Goal: Task Accomplishment & Management: Use online tool/utility

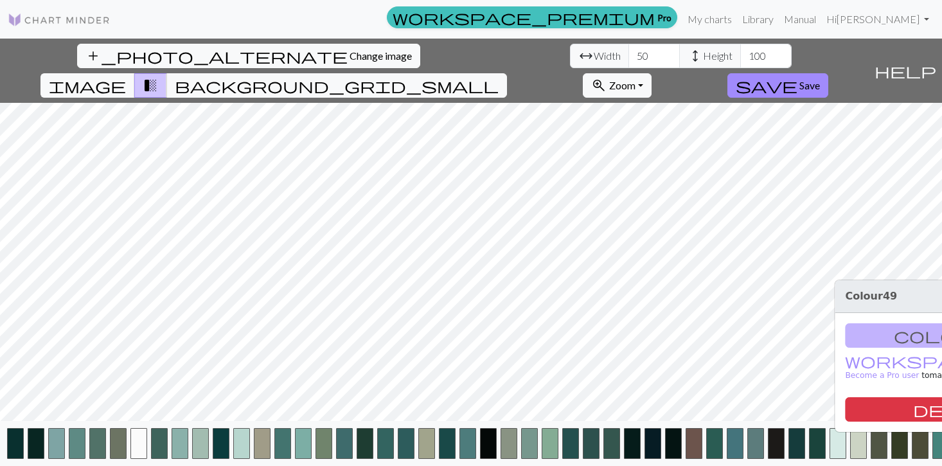
scroll to position [0, 69]
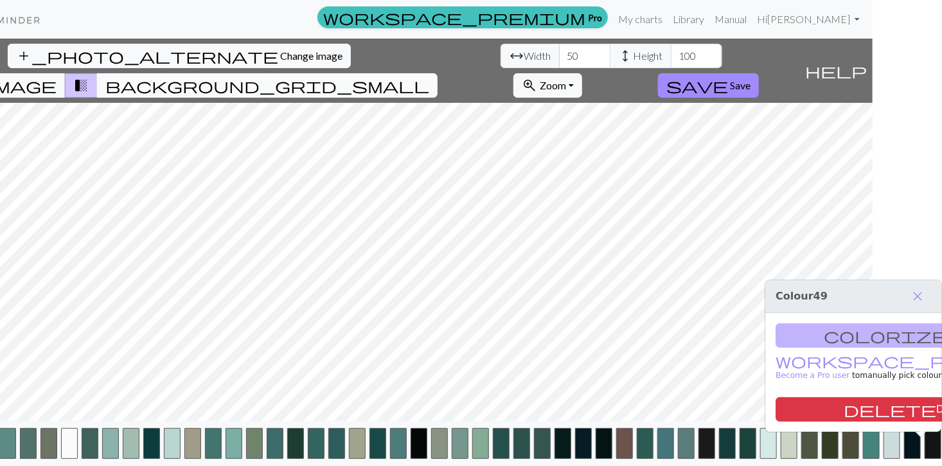
click at [437, 73] on button "background_grid_small" at bounding box center [267, 85] width 340 height 24
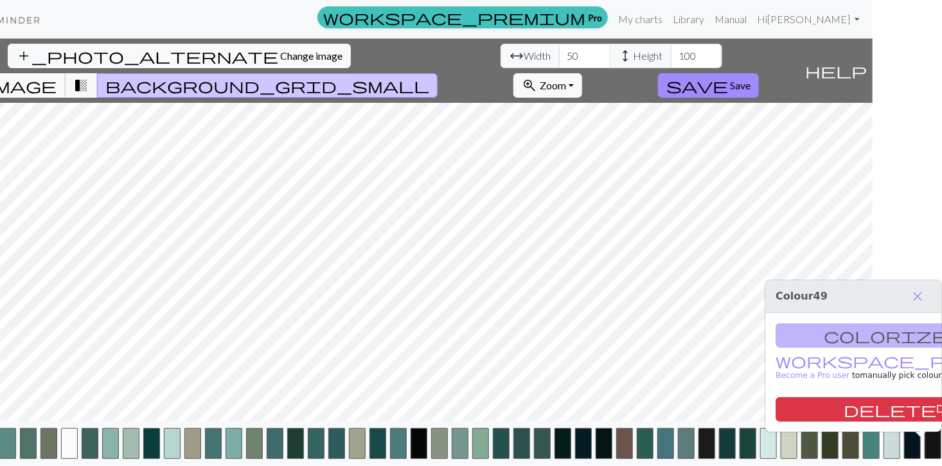
click at [57, 76] on span "image" at bounding box center [17, 85] width 77 height 18
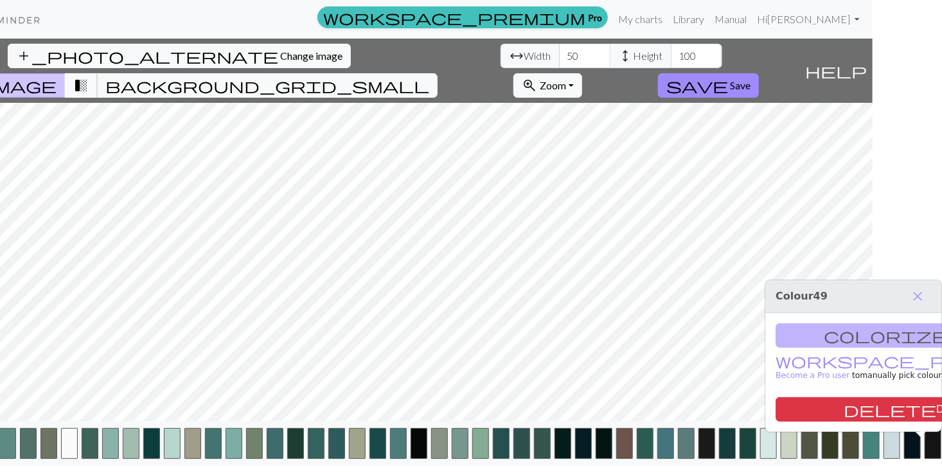
click at [89, 76] on span "transition_fade" at bounding box center [80, 85] width 15 height 18
click at [429, 76] on span "background_grid_small" at bounding box center [267, 85] width 324 height 18
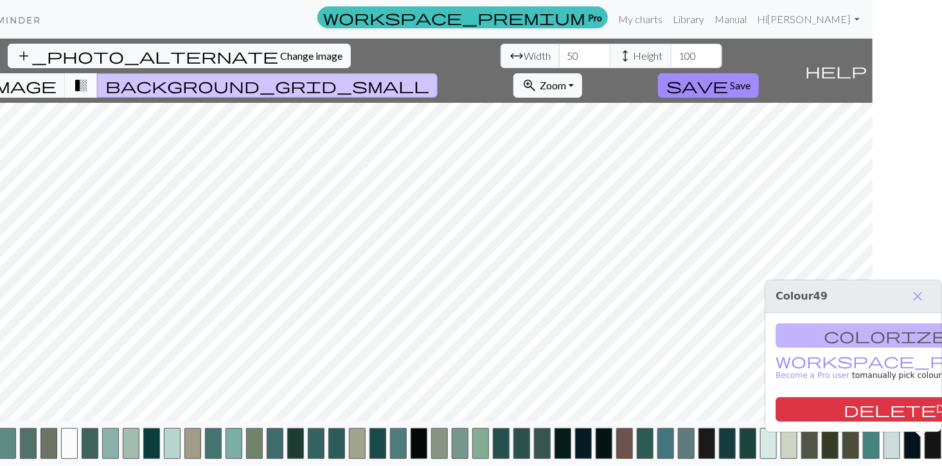
click at [89, 76] on span "transition_fade" at bounding box center [80, 85] width 15 height 18
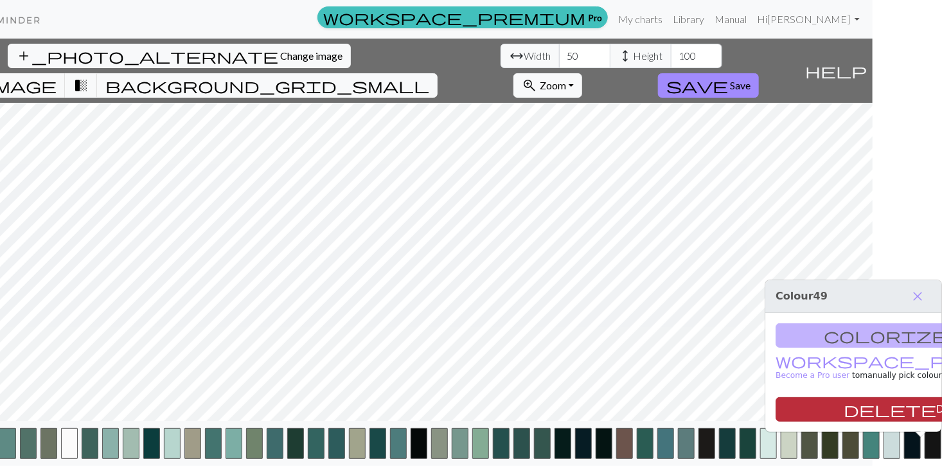
click at [861, 412] on button "delete Delete" at bounding box center [906, 409] width 262 height 24
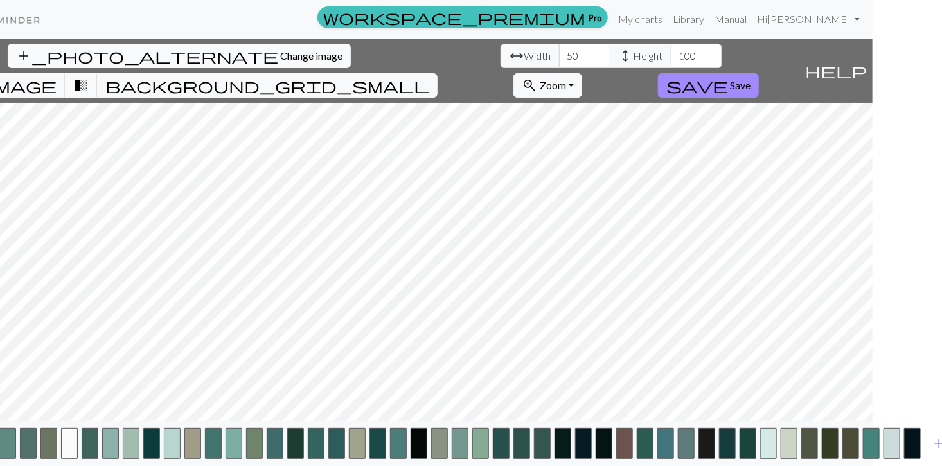
click at [280, 52] on span "Change image" at bounding box center [311, 55] width 62 height 12
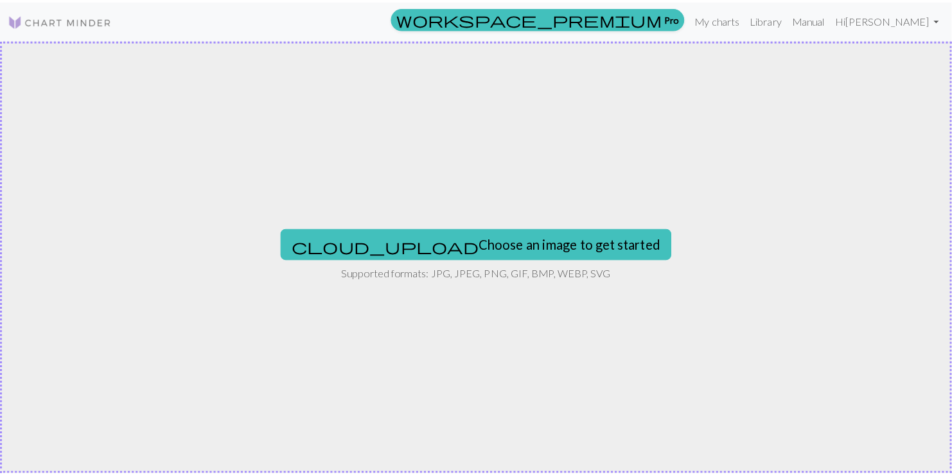
scroll to position [0, 0]
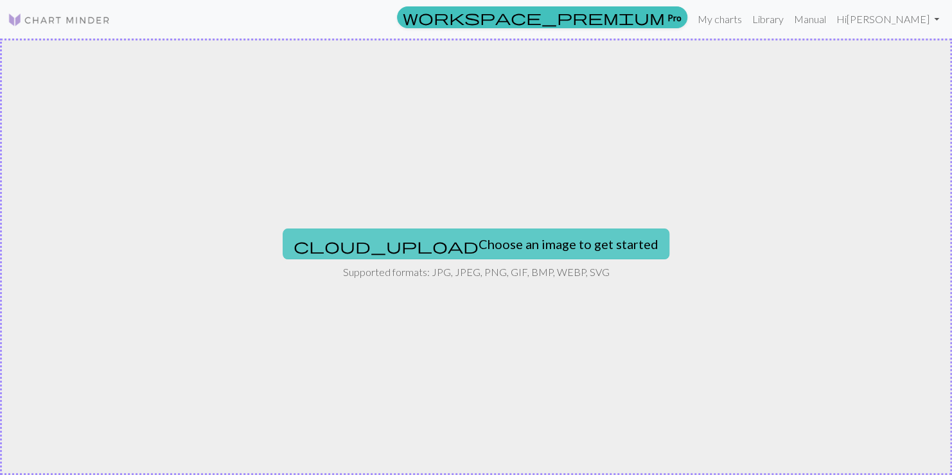
click at [477, 251] on button "cloud_upload Choose an image to get started" at bounding box center [476, 244] width 387 height 31
click at [488, 244] on button "cloud_upload Choose an image to get started" at bounding box center [476, 244] width 387 height 31
type input "C:\fakepath\ChatGPT Image Sep 25, 2025, 02_37_28 PM.png"
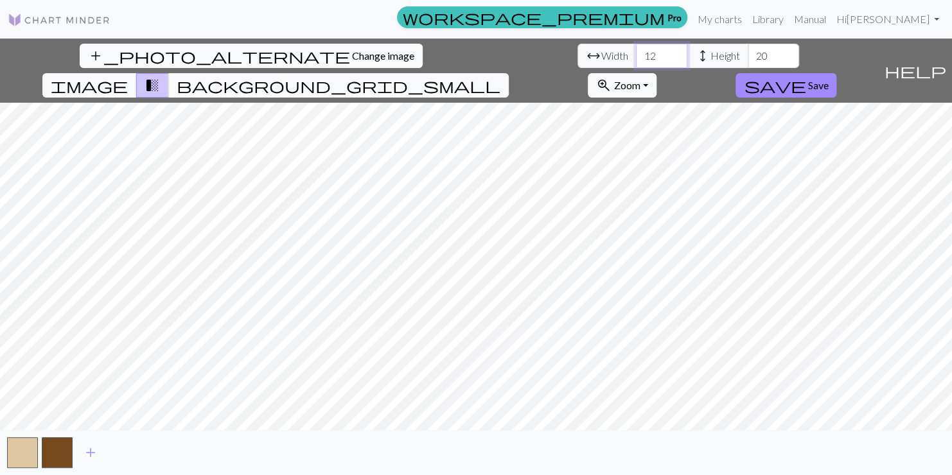
click at [636, 58] on input "12" at bounding box center [661, 56] width 51 height 24
click at [636, 51] on input "13" at bounding box center [661, 56] width 51 height 24
click at [636, 51] on input "14" at bounding box center [661, 56] width 51 height 24
click at [636, 51] on input "15" at bounding box center [661, 56] width 51 height 24
click at [636, 51] on input "16" at bounding box center [661, 56] width 51 height 24
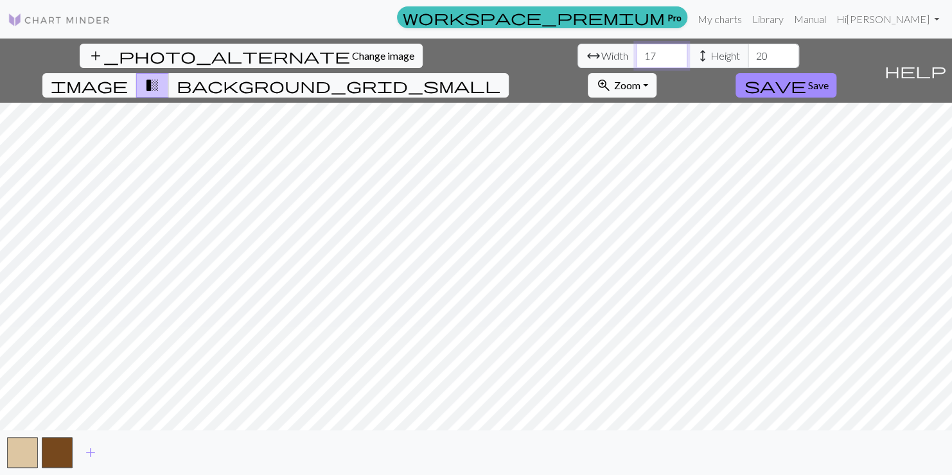
click at [636, 51] on input "17" at bounding box center [661, 56] width 51 height 24
click at [636, 51] on input "18" at bounding box center [661, 56] width 51 height 24
click at [636, 51] on input "19" at bounding box center [661, 56] width 51 height 24
click at [636, 51] on input "20" at bounding box center [661, 56] width 51 height 24
click at [636, 51] on input "21" at bounding box center [661, 56] width 51 height 24
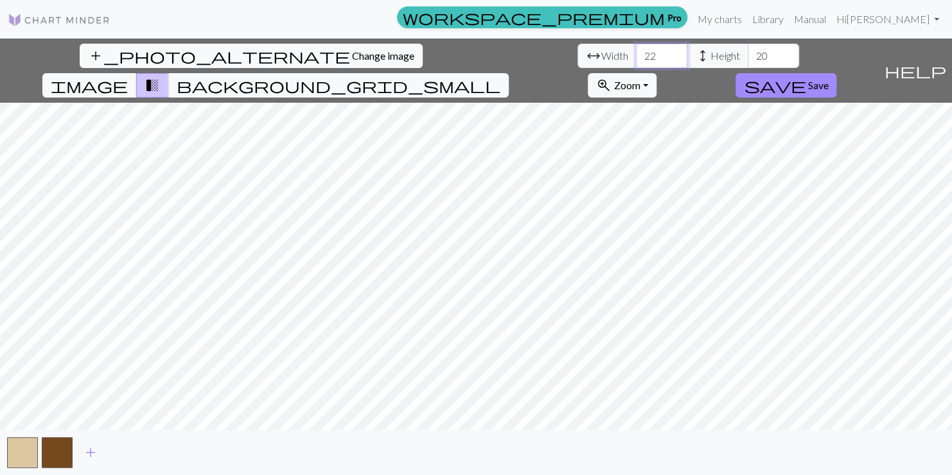
click at [636, 51] on input "22" at bounding box center [661, 56] width 51 height 24
click at [636, 51] on input "23" at bounding box center [661, 56] width 51 height 24
click at [636, 51] on input "24" at bounding box center [661, 56] width 51 height 24
click at [636, 51] on input "25" at bounding box center [661, 56] width 51 height 24
click at [636, 51] on input "26" at bounding box center [661, 56] width 51 height 24
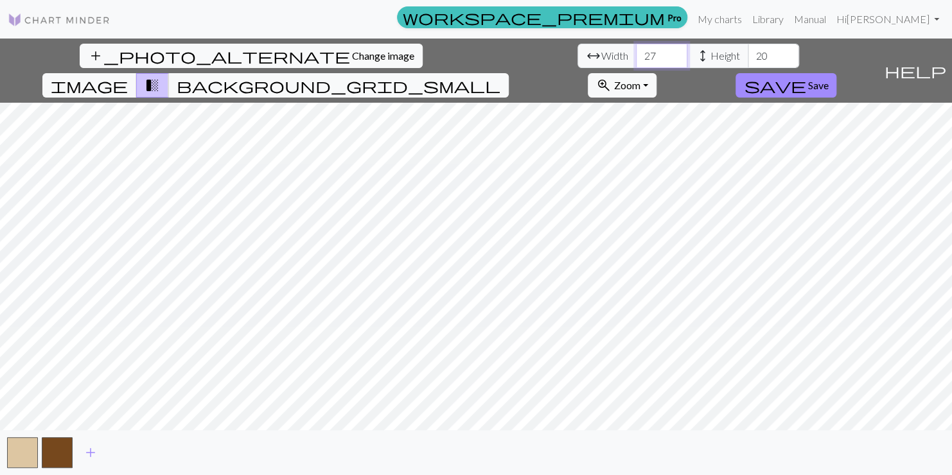
click at [636, 51] on input "27" at bounding box center [661, 56] width 51 height 24
click at [636, 51] on input "28" at bounding box center [661, 56] width 51 height 24
click at [636, 51] on input "29" at bounding box center [661, 56] width 51 height 24
click at [636, 51] on input "30" at bounding box center [661, 56] width 51 height 24
click at [636, 51] on input "31" at bounding box center [661, 56] width 51 height 24
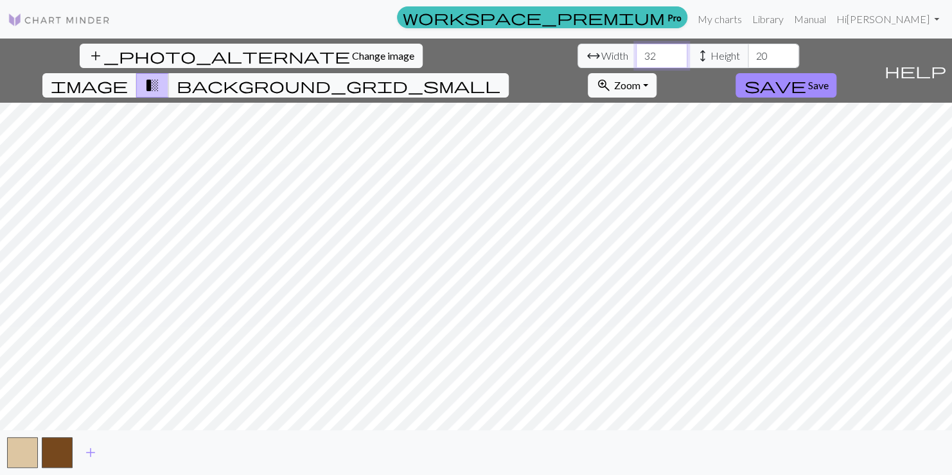
click at [636, 51] on input "32" at bounding box center [661, 56] width 51 height 24
click at [636, 51] on input "33" at bounding box center [661, 56] width 51 height 24
click at [636, 51] on input "34" at bounding box center [661, 56] width 51 height 24
click at [636, 51] on input "35" at bounding box center [661, 56] width 51 height 24
click at [636, 51] on input "36" at bounding box center [661, 56] width 51 height 24
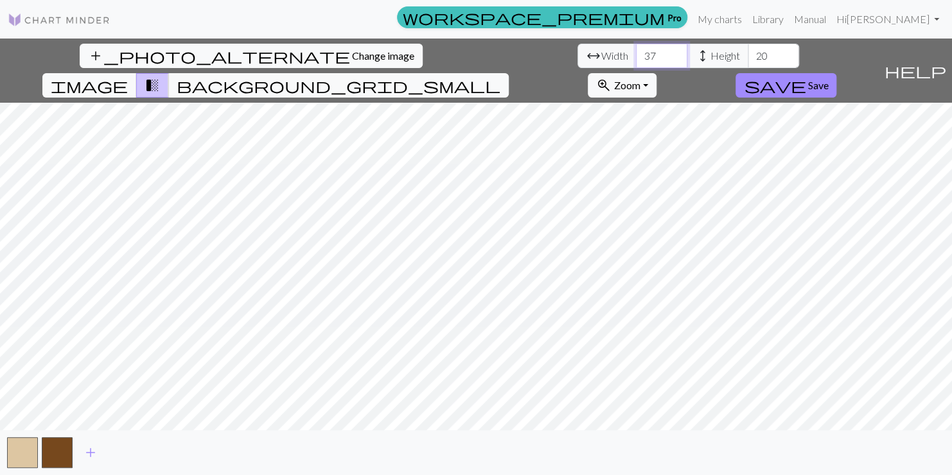
click at [636, 51] on input "37" at bounding box center [661, 56] width 51 height 24
click at [636, 51] on input "38" at bounding box center [661, 56] width 51 height 24
click at [636, 51] on input "39" at bounding box center [661, 56] width 51 height 24
click at [636, 51] on input "40" at bounding box center [661, 56] width 51 height 24
click at [636, 51] on input "41" at bounding box center [661, 56] width 51 height 24
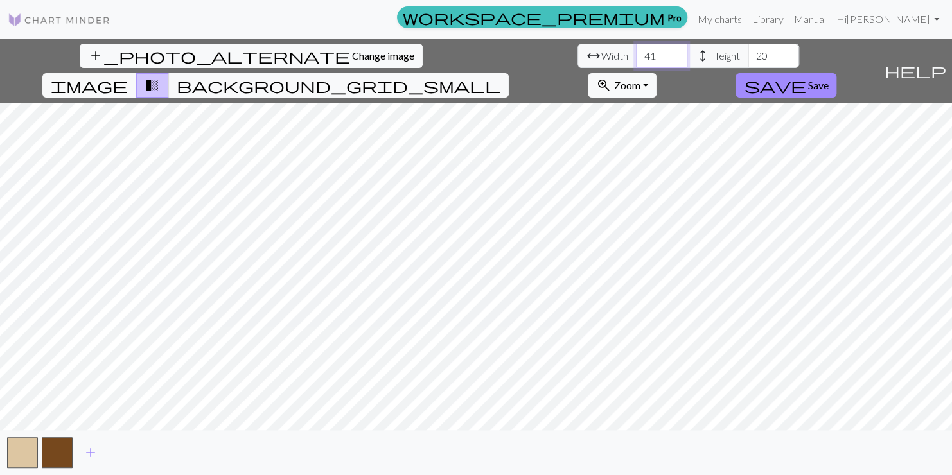
drag, startPoint x: 308, startPoint y: 66, endPoint x: 313, endPoint y: 57, distance: 10.1
click at [636, 57] on input "41" at bounding box center [661, 56] width 51 height 24
type input "40"
click at [636, 57] on input "40" at bounding box center [661, 56] width 51 height 24
click at [748, 48] on input "21" at bounding box center [773, 56] width 51 height 24
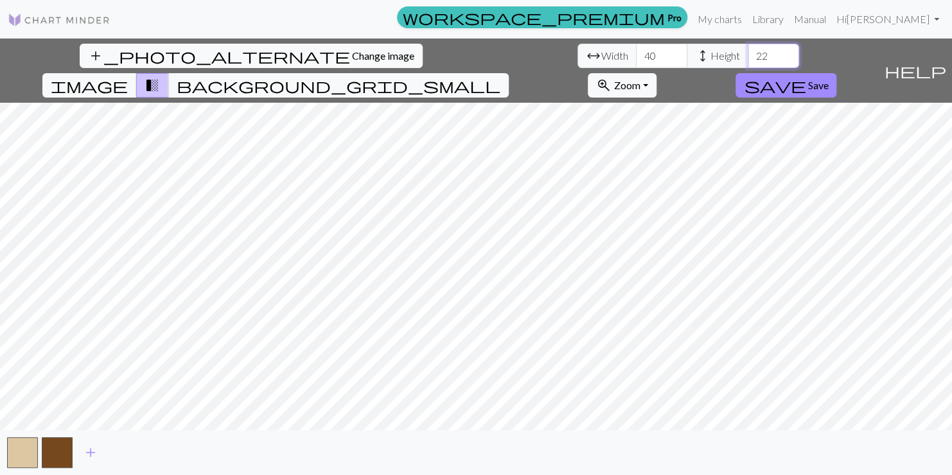
click at [748, 48] on input "22" at bounding box center [773, 56] width 51 height 24
click at [748, 48] on input "23" at bounding box center [773, 56] width 51 height 24
click at [748, 48] on input "24" at bounding box center [773, 56] width 51 height 24
click at [748, 48] on input "25" at bounding box center [773, 56] width 51 height 24
click at [748, 48] on input "26" at bounding box center [773, 56] width 51 height 24
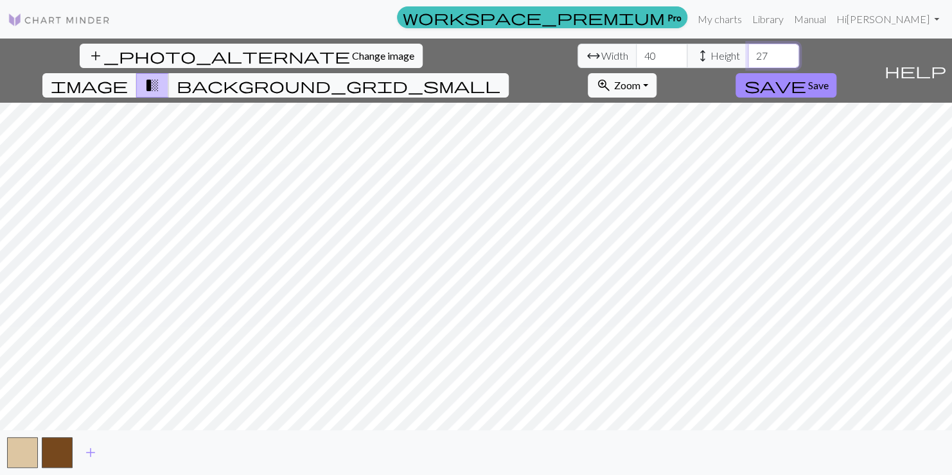
click at [748, 48] on input "27" at bounding box center [773, 56] width 51 height 24
click at [748, 48] on input "28" at bounding box center [773, 56] width 51 height 24
click at [748, 48] on input "29" at bounding box center [773, 56] width 51 height 24
click at [748, 48] on input "30" at bounding box center [773, 56] width 51 height 24
click at [748, 48] on input "31" at bounding box center [773, 56] width 51 height 24
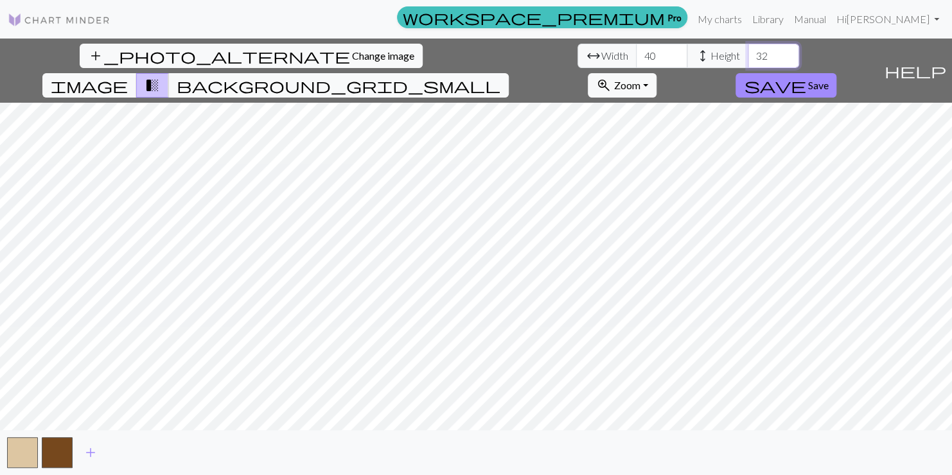
click at [748, 48] on input "32" at bounding box center [773, 56] width 51 height 24
click at [748, 48] on input "33" at bounding box center [773, 56] width 51 height 24
click at [748, 48] on input "34" at bounding box center [773, 56] width 51 height 24
click at [748, 48] on input "35" at bounding box center [773, 56] width 51 height 24
click at [748, 48] on input "36" at bounding box center [773, 56] width 51 height 24
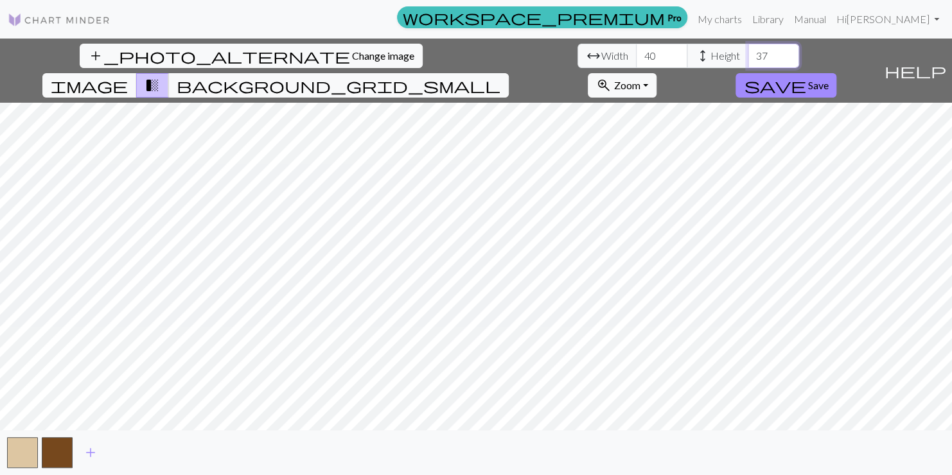
click at [748, 48] on input "37" at bounding box center [773, 56] width 51 height 24
click at [748, 48] on input "38" at bounding box center [773, 56] width 51 height 24
click at [748, 48] on input "39" at bounding box center [773, 56] width 51 height 24
click at [748, 48] on input "40" at bounding box center [773, 56] width 51 height 24
click at [748, 48] on input "41" at bounding box center [773, 56] width 51 height 24
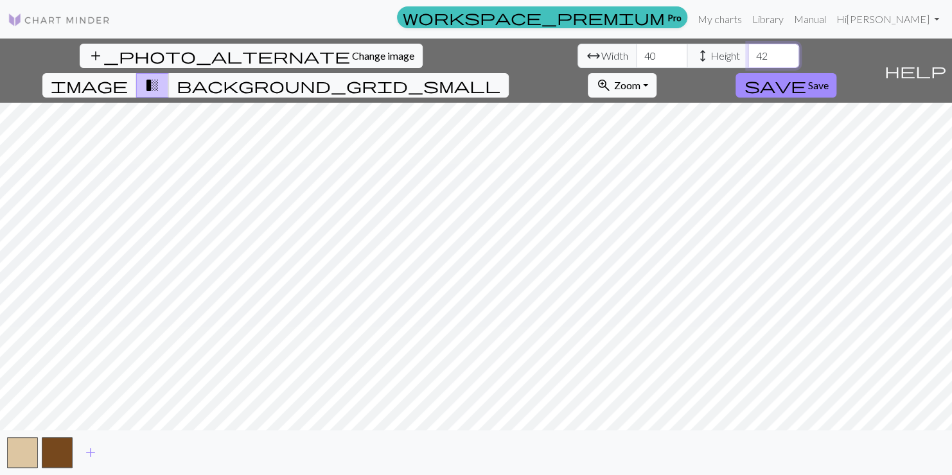
click at [748, 48] on input "42" at bounding box center [773, 56] width 51 height 24
click at [748, 48] on input "43" at bounding box center [773, 56] width 51 height 24
click at [748, 48] on input "44" at bounding box center [773, 56] width 51 height 24
click at [748, 48] on input "45" at bounding box center [773, 56] width 51 height 24
click at [748, 48] on input "46" at bounding box center [773, 56] width 51 height 24
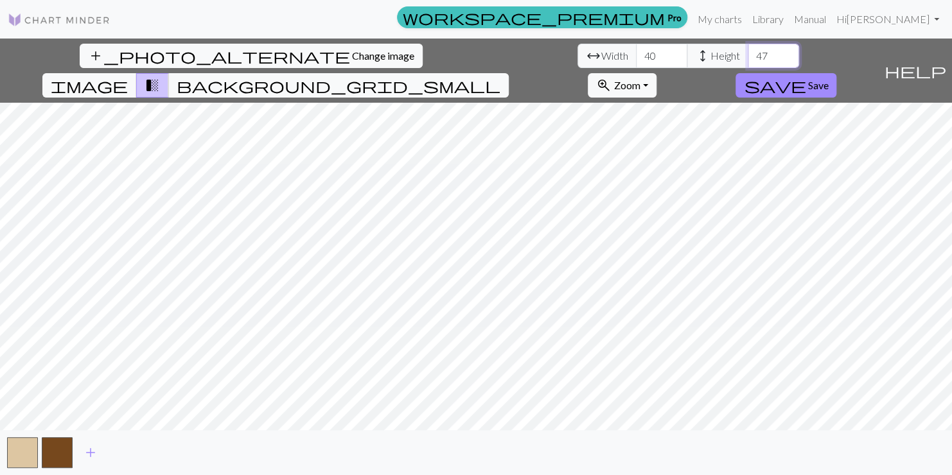
click at [748, 48] on input "47" at bounding box center [773, 56] width 51 height 24
click at [748, 48] on input "48" at bounding box center [773, 56] width 51 height 24
click at [748, 48] on input "49" at bounding box center [773, 56] width 51 height 24
click at [748, 48] on input "50" at bounding box center [773, 56] width 51 height 24
click at [748, 48] on input "51" at bounding box center [773, 56] width 51 height 24
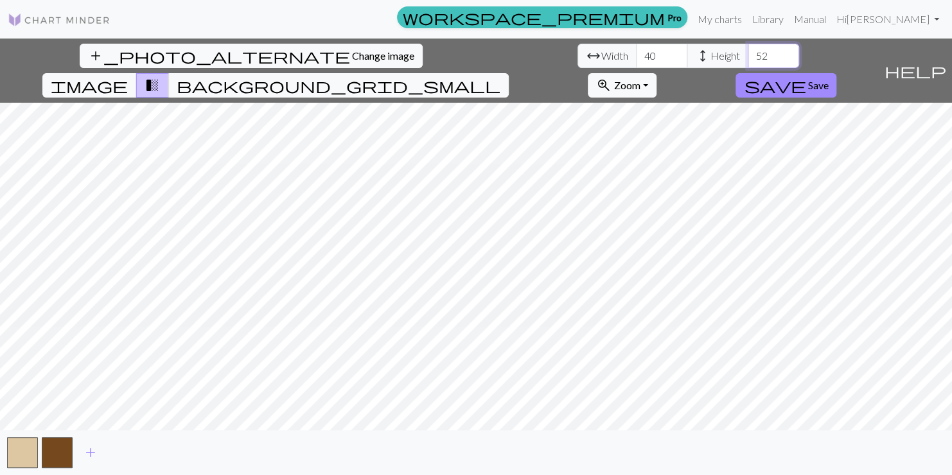
click at [748, 48] on input "52" at bounding box center [773, 56] width 51 height 24
click at [748, 48] on input "53" at bounding box center [773, 56] width 51 height 24
click at [748, 48] on input "54" at bounding box center [773, 56] width 51 height 24
click at [748, 48] on input "55" at bounding box center [773, 56] width 51 height 24
click at [748, 48] on input "56" at bounding box center [773, 56] width 51 height 24
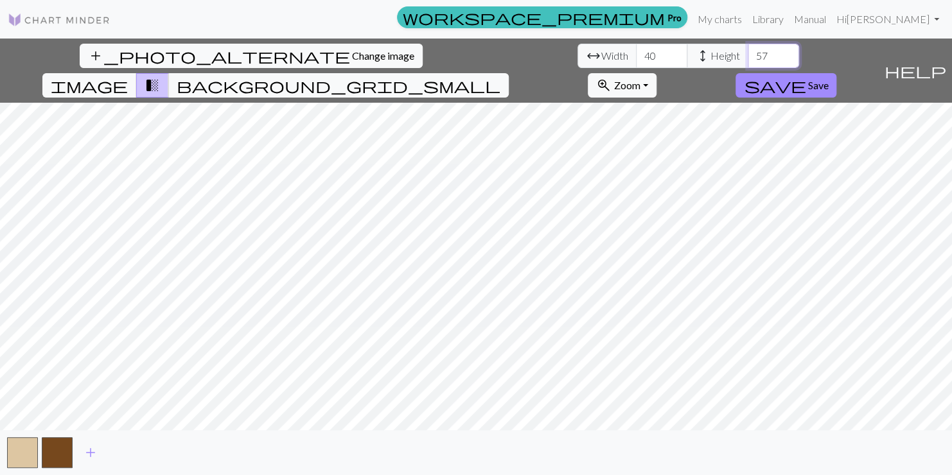
click at [748, 48] on input "57" at bounding box center [773, 56] width 51 height 24
click at [748, 48] on input "58" at bounding box center [773, 56] width 51 height 24
click at [748, 48] on input "59" at bounding box center [773, 56] width 51 height 24
click at [748, 48] on input "60" at bounding box center [773, 56] width 51 height 24
click at [84, 455] on span "add" at bounding box center [90, 453] width 15 height 18
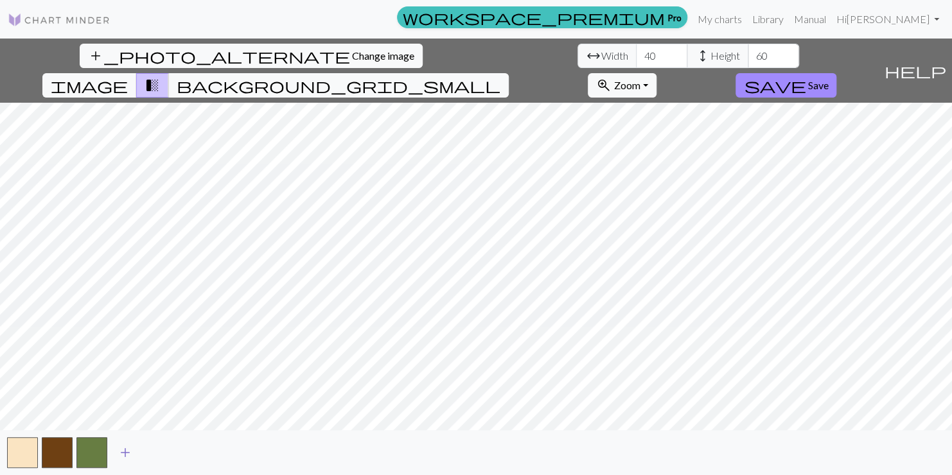
click at [126, 449] on span "add" at bounding box center [125, 453] width 15 height 18
click at [163, 451] on span "add" at bounding box center [159, 453] width 15 height 18
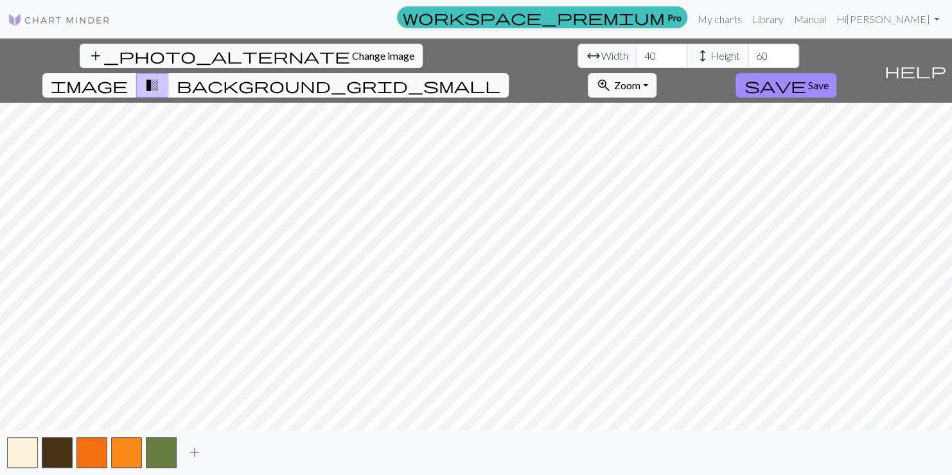
click at [195, 453] on span "add" at bounding box center [194, 453] width 15 height 18
click at [195, 453] on button "button" at bounding box center [195, 452] width 31 height 31
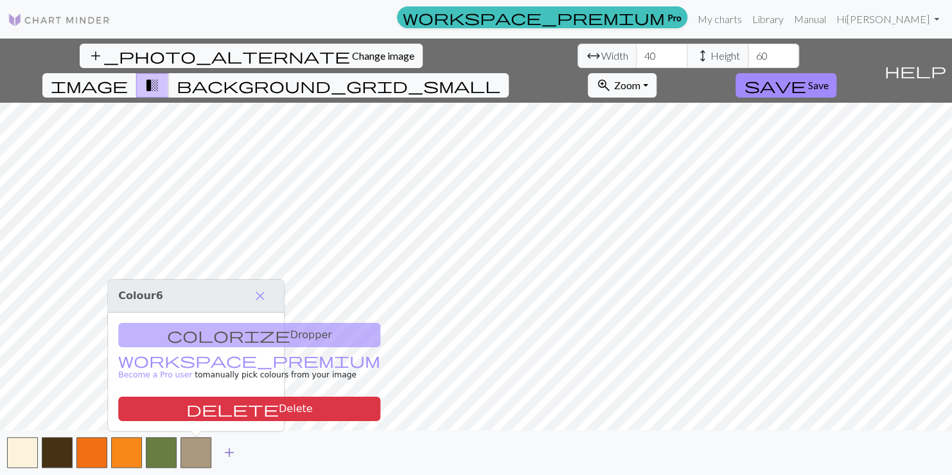
click at [230, 455] on span "add" at bounding box center [229, 453] width 15 height 18
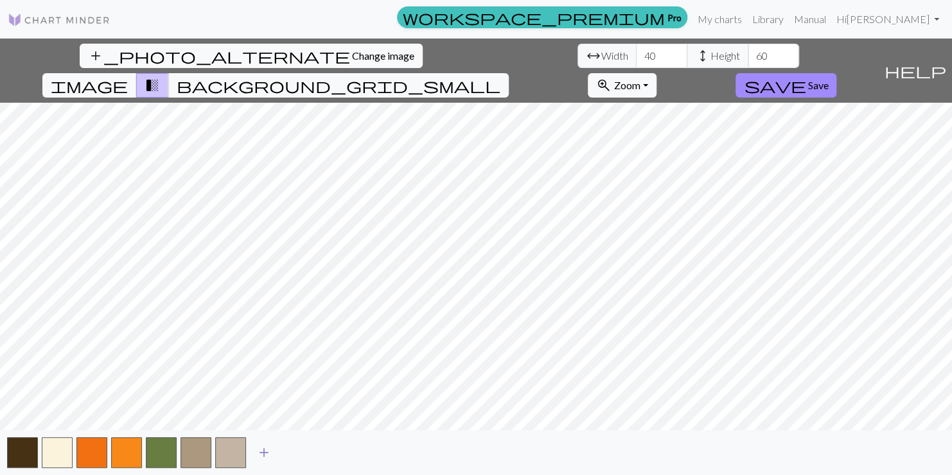
click at [260, 452] on span "add" at bounding box center [263, 453] width 15 height 18
click at [303, 449] on span "add" at bounding box center [298, 453] width 15 height 18
click at [191, 447] on button "button" at bounding box center [195, 452] width 31 height 31
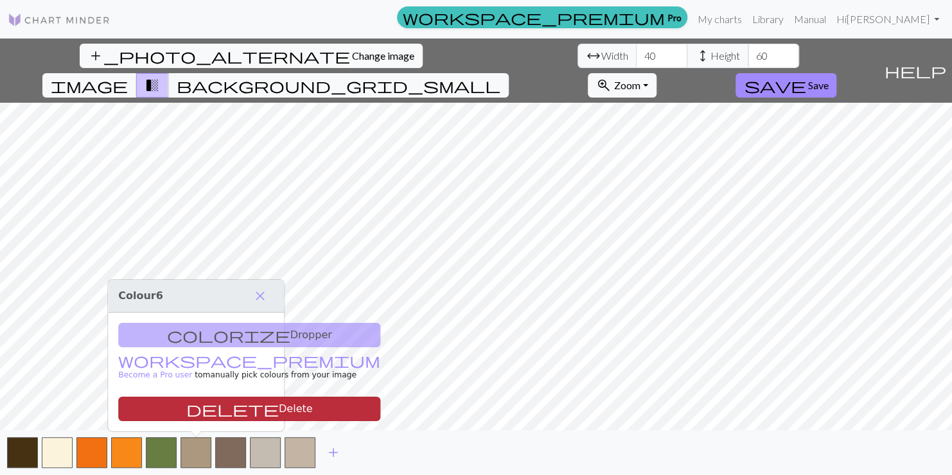
click at [205, 401] on button "delete Delete" at bounding box center [249, 409] width 262 height 24
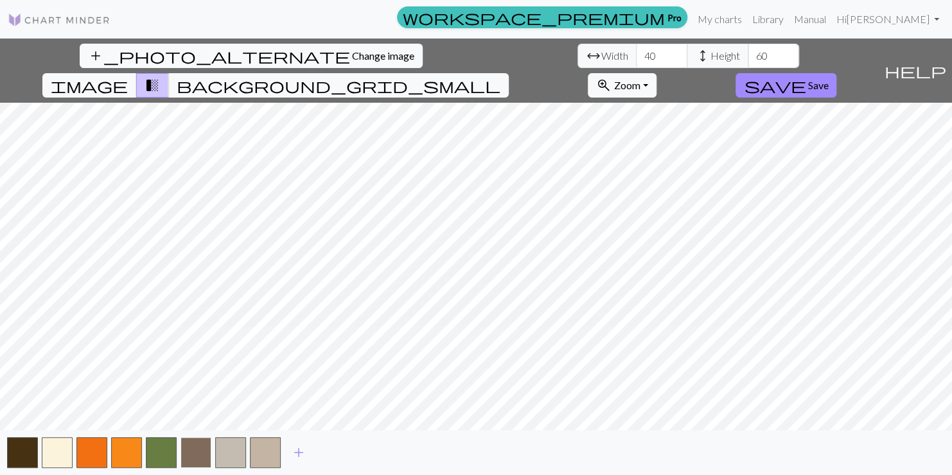
click at [193, 461] on button "button" at bounding box center [195, 452] width 31 height 31
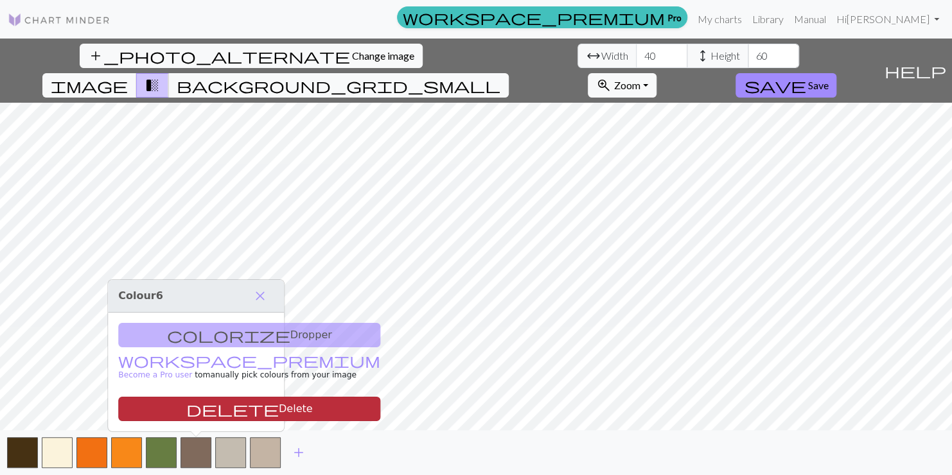
click at [197, 409] on button "delete Delete" at bounding box center [249, 409] width 262 height 24
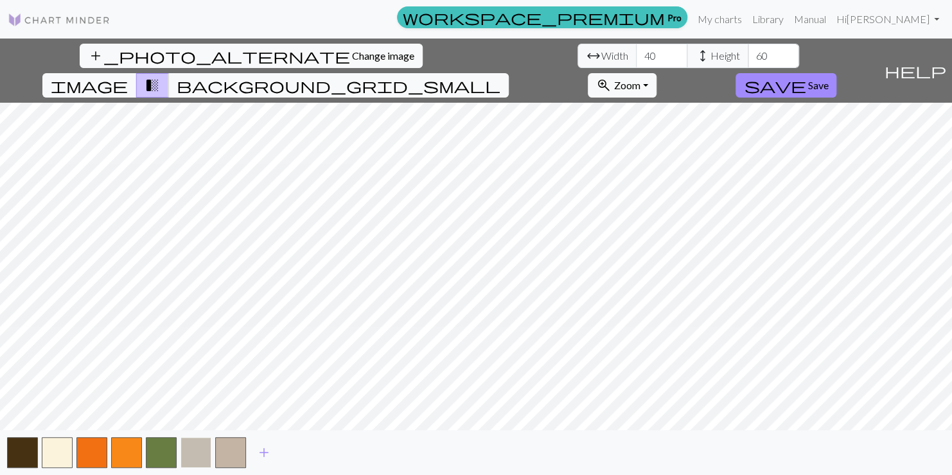
click at [206, 452] on button "button" at bounding box center [195, 452] width 31 height 31
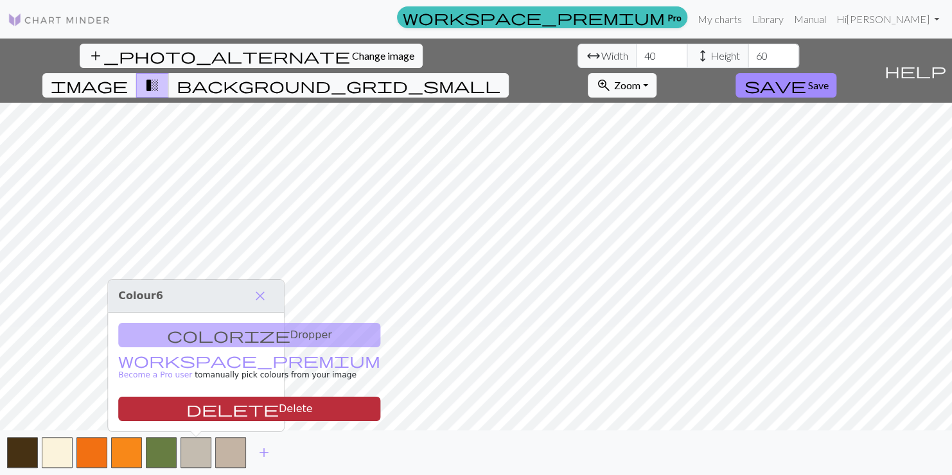
click at [214, 414] on button "delete Delete" at bounding box center [249, 409] width 262 height 24
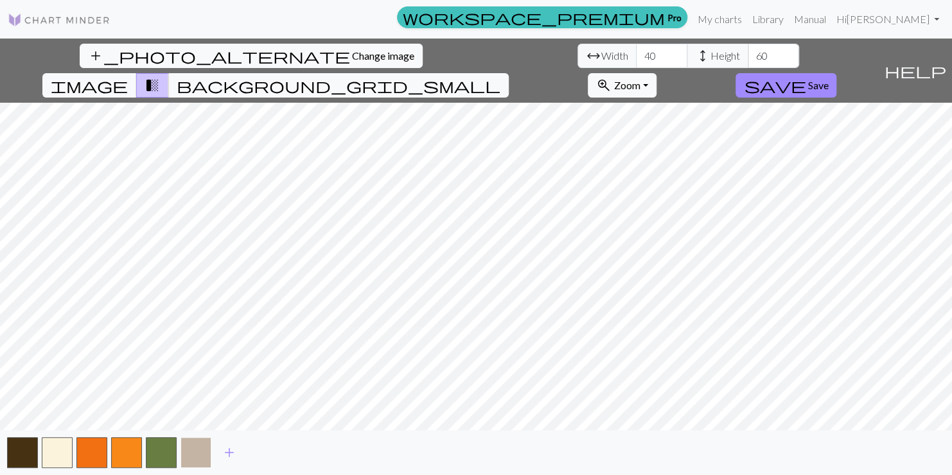
click at [197, 453] on button "button" at bounding box center [195, 452] width 31 height 31
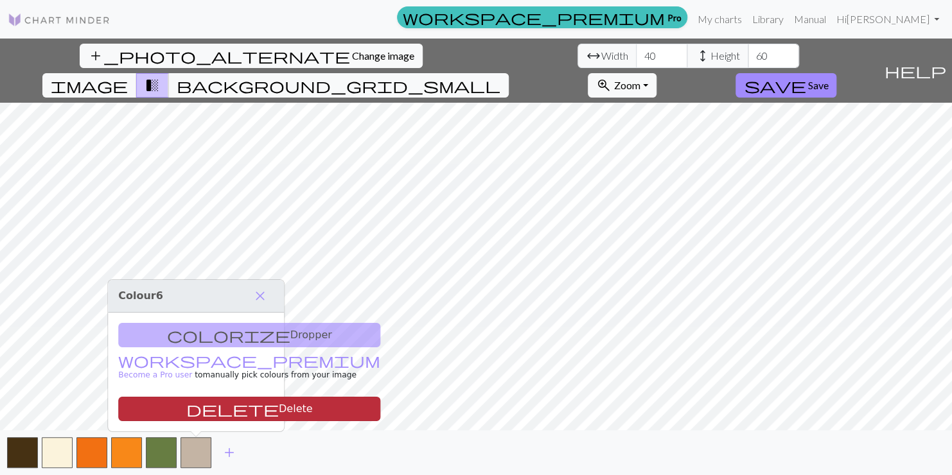
click at [206, 413] on button "delete Delete" at bounding box center [249, 409] width 262 height 24
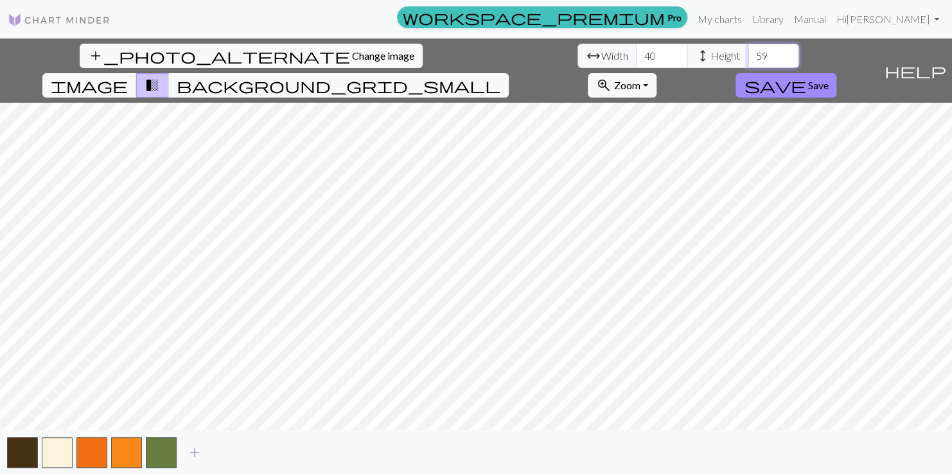
click at [748, 60] on input "59" at bounding box center [773, 56] width 51 height 24
click at [748, 60] on input "58" at bounding box center [773, 56] width 51 height 24
click at [748, 60] on input "57" at bounding box center [773, 56] width 51 height 24
click at [748, 60] on input "56" at bounding box center [773, 56] width 51 height 24
click at [748, 60] on input "55" at bounding box center [773, 56] width 51 height 24
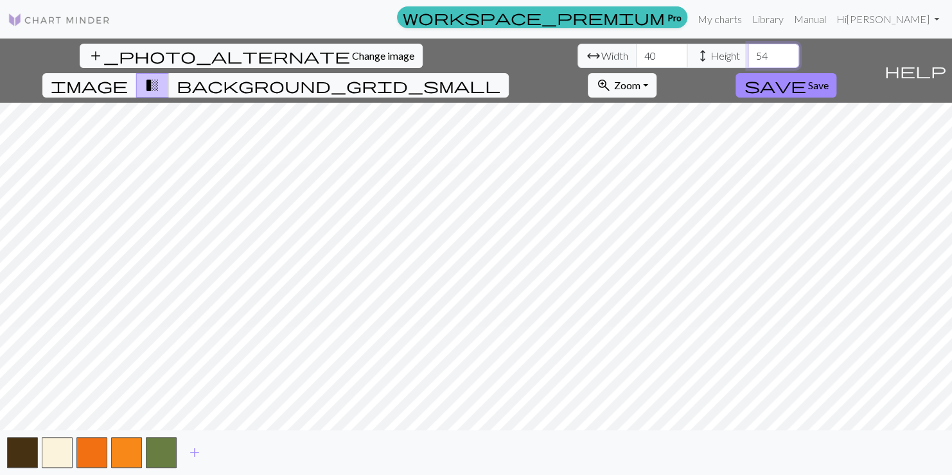
click at [748, 60] on input "54" at bounding box center [773, 56] width 51 height 24
click at [748, 60] on input "53" at bounding box center [773, 56] width 51 height 24
click at [748, 60] on input "52" at bounding box center [773, 56] width 51 height 24
click at [748, 60] on input "51" at bounding box center [773, 56] width 51 height 24
click at [748, 60] on input "50" at bounding box center [773, 56] width 51 height 24
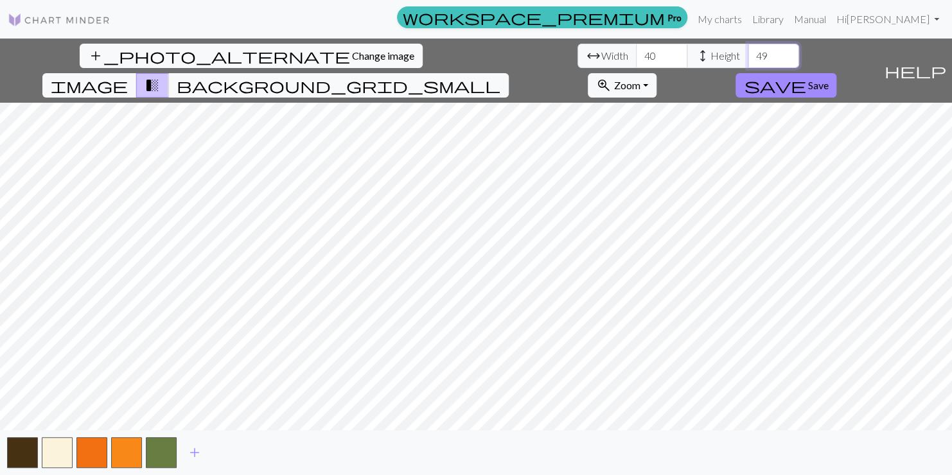
click at [748, 60] on input "49" at bounding box center [773, 56] width 51 height 24
click at [748, 60] on input "48" at bounding box center [773, 56] width 51 height 24
click at [748, 60] on input "47" at bounding box center [773, 56] width 51 height 24
click at [748, 60] on input "46" at bounding box center [773, 56] width 51 height 24
click at [748, 60] on input "45" at bounding box center [773, 56] width 51 height 24
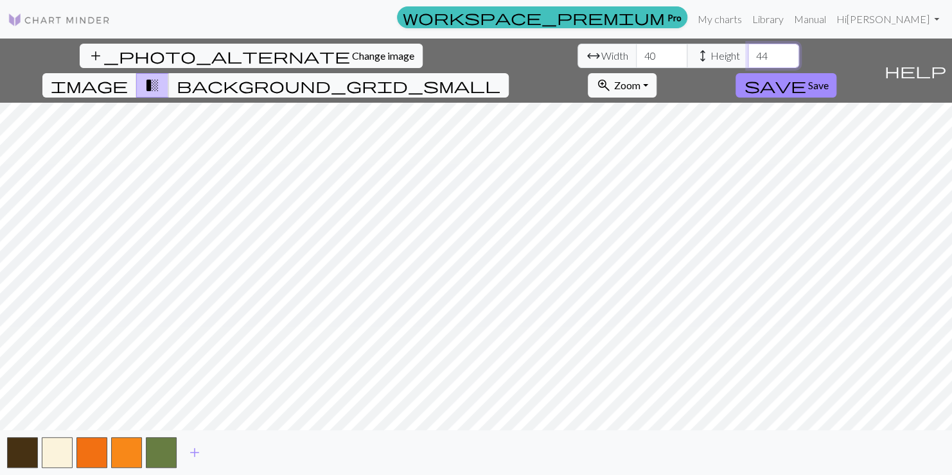
click at [748, 60] on input "44" at bounding box center [773, 56] width 51 height 24
click at [748, 60] on input "43" at bounding box center [773, 56] width 51 height 24
click at [748, 60] on input "42" at bounding box center [773, 56] width 51 height 24
click at [748, 60] on input "41" at bounding box center [773, 56] width 51 height 24
type input "40"
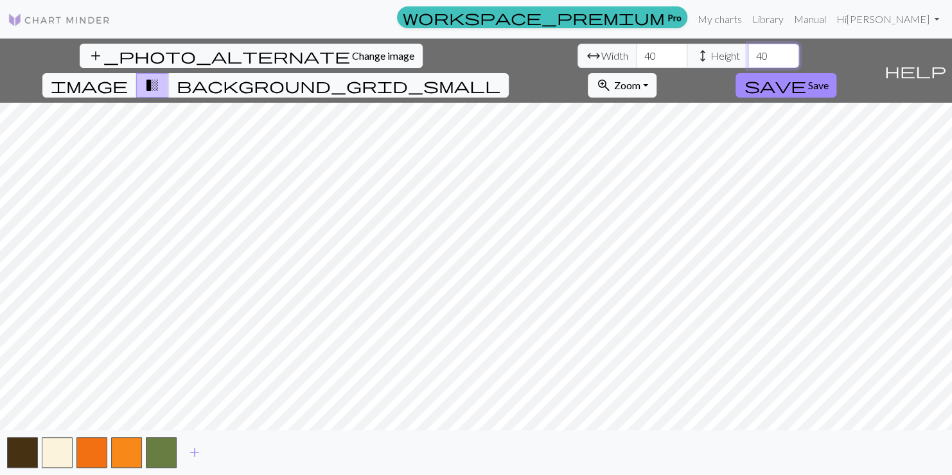
click at [748, 60] on input "40" at bounding box center [773, 56] width 51 height 24
click at [636, 50] on input "41" at bounding box center [661, 56] width 51 height 24
click at [636, 50] on input "42" at bounding box center [661, 56] width 51 height 24
click at [636, 50] on input "43" at bounding box center [661, 56] width 51 height 24
click at [636, 50] on input "44" at bounding box center [661, 56] width 51 height 24
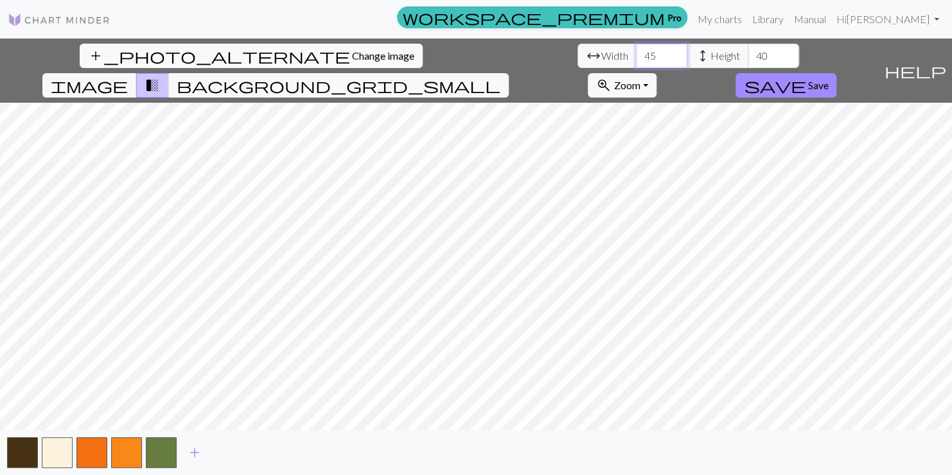
click at [636, 50] on input "45" at bounding box center [661, 56] width 51 height 24
click at [636, 50] on input "46" at bounding box center [661, 56] width 51 height 24
click at [636, 50] on input "47" at bounding box center [661, 56] width 51 height 24
click at [636, 50] on input "48" at bounding box center [661, 56] width 51 height 24
click at [636, 50] on input "49" at bounding box center [661, 56] width 51 height 24
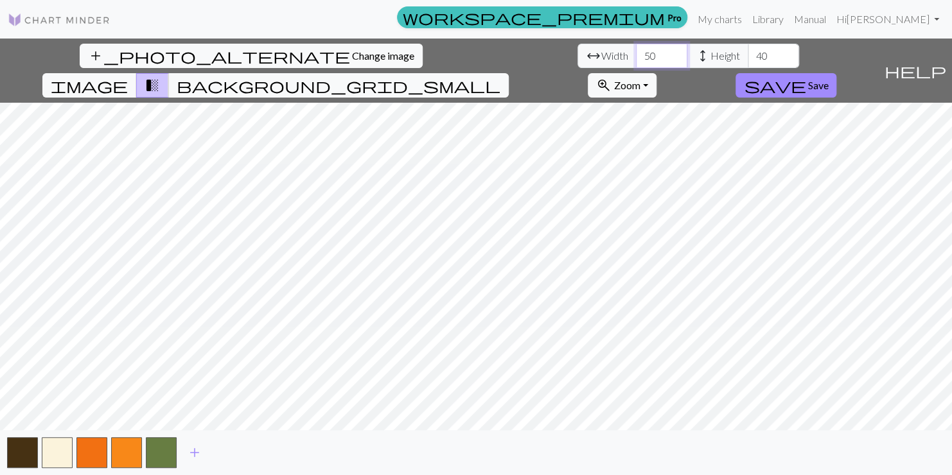
click at [636, 50] on input "50" at bounding box center [661, 56] width 51 height 24
click at [636, 50] on input "51" at bounding box center [661, 56] width 51 height 24
click at [636, 50] on input "52" at bounding box center [661, 56] width 51 height 24
click at [636, 50] on input "53" at bounding box center [661, 56] width 51 height 24
click at [636, 50] on input "54" at bounding box center [661, 56] width 51 height 24
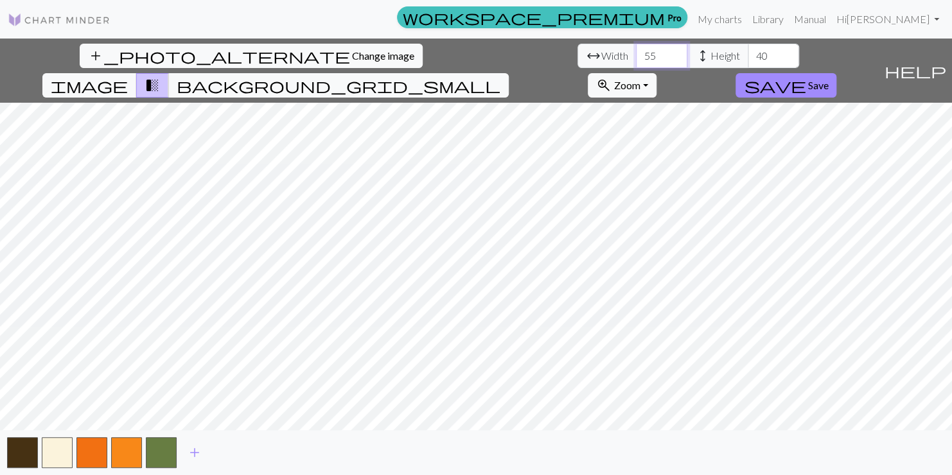
click at [636, 50] on input "55" at bounding box center [661, 56] width 51 height 24
click at [636, 50] on input "56" at bounding box center [661, 56] width 51 height 24
click at [636, 50] on input "57" at bounding box center [661, 56] width 51 height 24
click at [636, 50] on input "58" at bounding box center [661, 56] width 51 height 24
click at [636, 50] on input "59" at bounding box center [661, 56] width 51 height 24
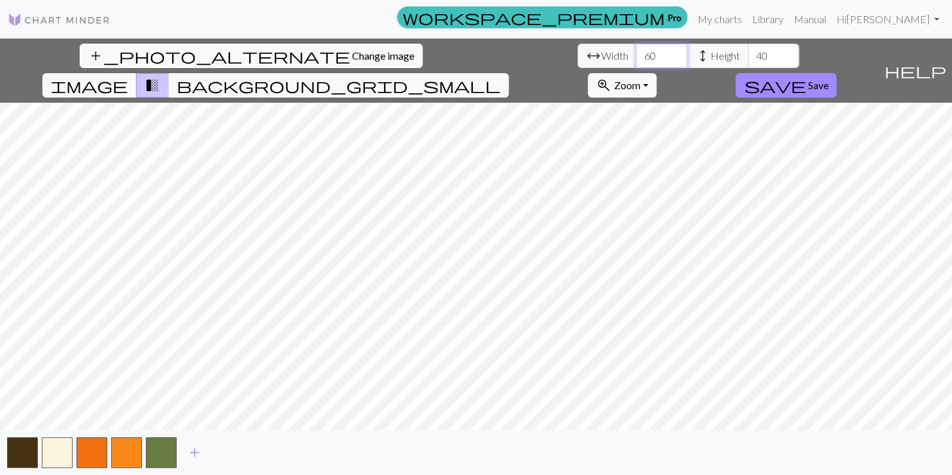
click at [636, 50] on input "60" at bounding box center [661, 56] width 51 height 24
click at [636, 49] on input "78" at bounding box center [661, 56] width 51 height 24
click at [636, 62] on input "77" at bounding box center [661, 56] width 51 height 24
click at [636, 62] on input "76" at bounding box center [661, 56] width 51 height 24
click at [636, 62] on input "75" at bounding box center [661, 56] width 51 height 24
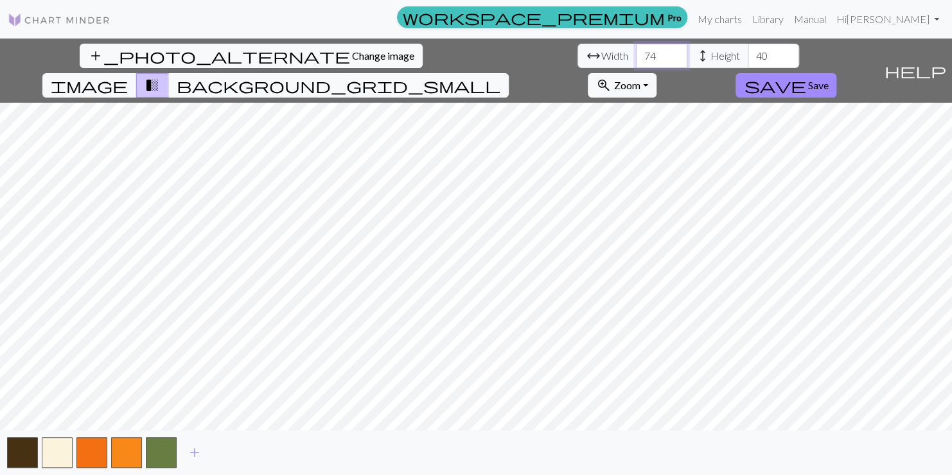
click at [636, 62] on input "74" at bounding box center [661, 56] width 51 height 24
click at [636, 62] on input "73" at bounding box center [661, 56] width 51 height 24
click at [636, 62] on input "72" at bounding box center [661, 56] width 51 height 24
click at [636, 62] on input "71" at bounding box center [661, 56] width 51 height 24
click at [636, 62] on input "70" at bounding box center [661, 56] width 51 height 24
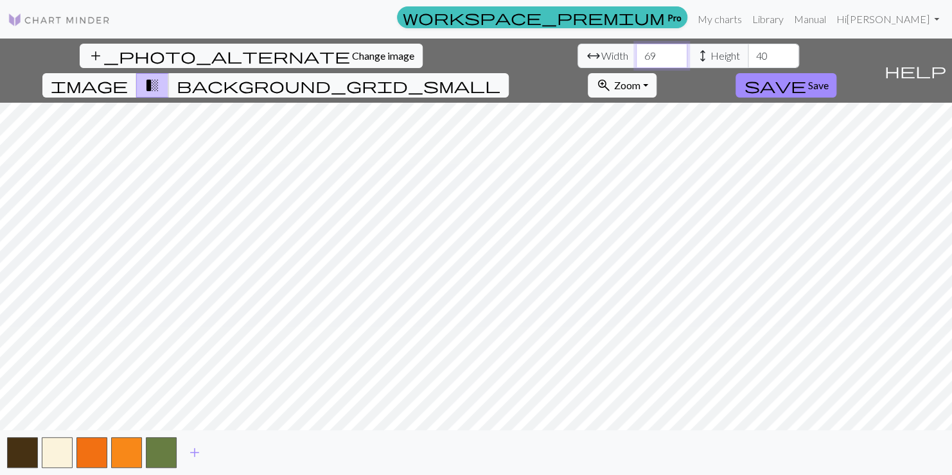
click at [636, 62] on input "69" at bounding box center [661, 56] width 51 height 24
click at [636, 62] on input "68" at bounding box center [661, 56] width 51 height 24
click at [636, 62] on input "67" at bounding box center [661, 56] width 51 height 24
click at [636, 62] on input "66" at bounding box center [661, 56] width 51 height 24
click at [636, 62] on input "65" at bounding box center [661, 56] width 51 height 24
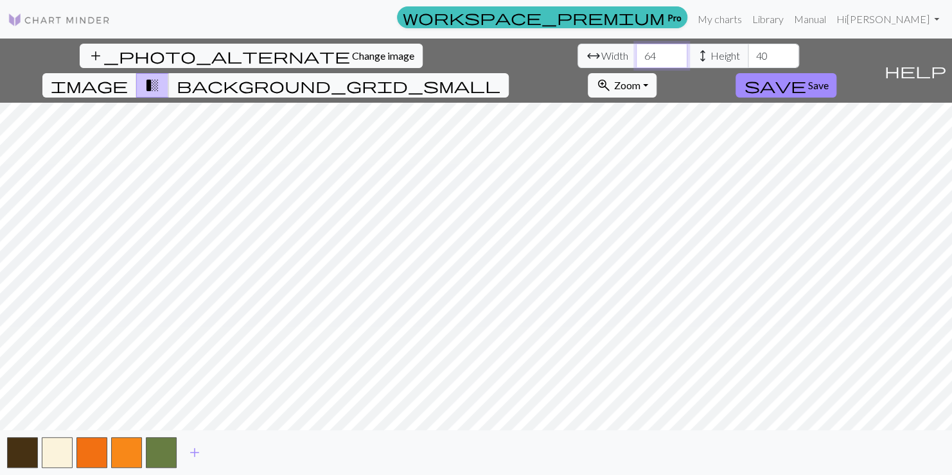
click at [636, 62] on input "64" at bounding box center [661, 56] width 51 height 24
click at [636, 62] on input "63" at bounding box center [661, 56] width 51 height 24
click at [636, 62] on input "62" at bounding box center [661, 56] width 51 height 24
click at [636, 62] on input "61" at bounding box center [661, 56] width 51 height 24
type input "60"
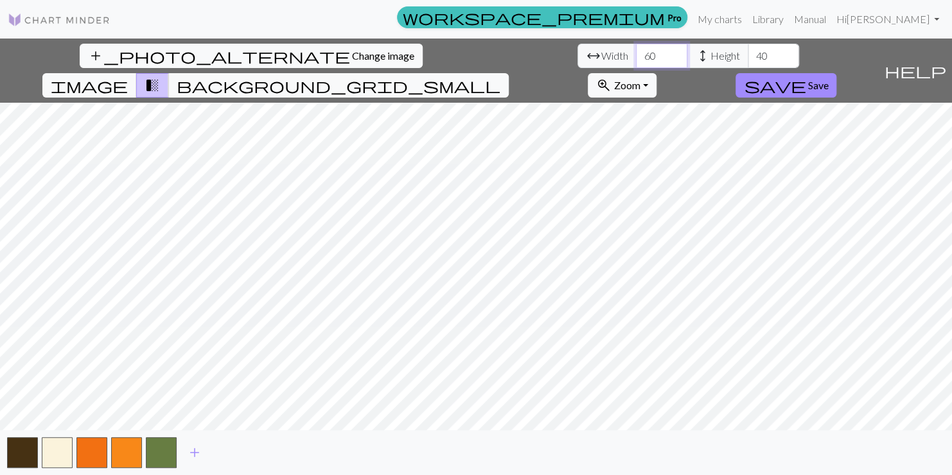
click at [636, 62] on input "60" at bounding box center [661, 56] width 51 height 24
click at [748, 51] on input "41" at bounding box center [773, 56] width 51 height 24
click at [748, 51] on input "42" at bounding box center [773, 56] width 51 height 24
click at [748, 51] on input "43" at bounding box center [773, 56] width 51 height 24
click at [748, 51] on input "44" at bounding box center [773, 56] width 51 height 24
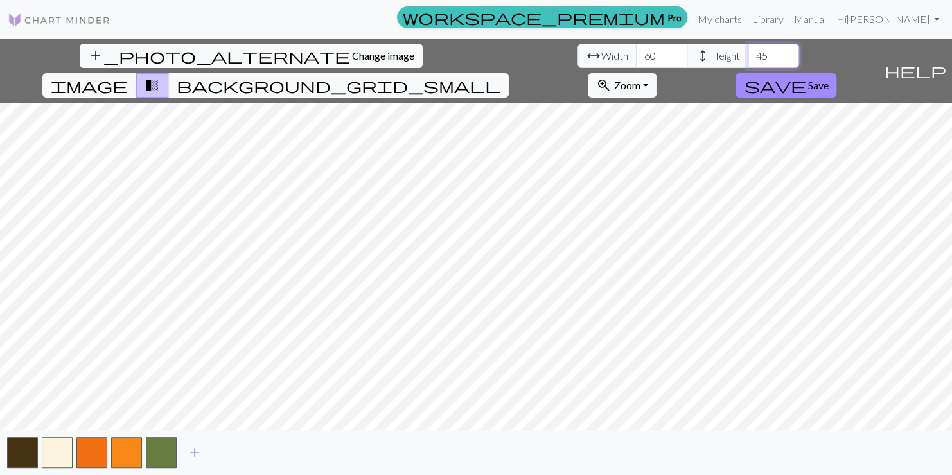
click at [748, 51] on input "45" at bounding box center [773, 56] width 51 height 24
click at [748, 51] on input "46" at bounding box center [773, 56] width 51 height 24
click at [748, 51] on input "47" at bounding box center [773, 56] width 51 height 24
click at [748, 51] on input "48" at bounding box center [773, 56] width 51 height 24
click at [748, 51] on input "49" at bounding box center [773, 56] width 51 height 24
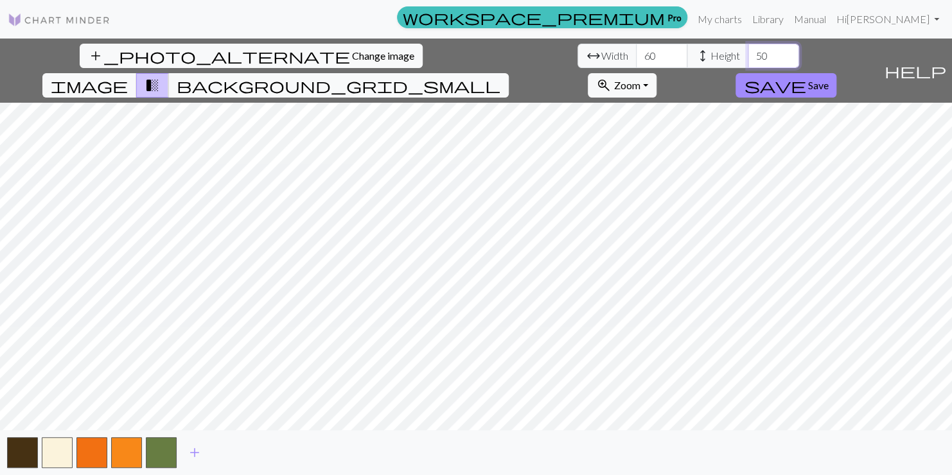
click at [748, 51] on input "50" at bounding box center [773, 56] width 51 height 24
click at [748, 51] on input "51" at bounding box center [773, 56] width 51 height 24
click at [748, 51] on input "52" at bounding box center [773, 56] width 51 height 24
click at [748, 51] on input "53" at bounding box center [773, 56] width 51 height 24
click at [748, 51] on input "54" at bounding box center [773, 56] width 51 height 24
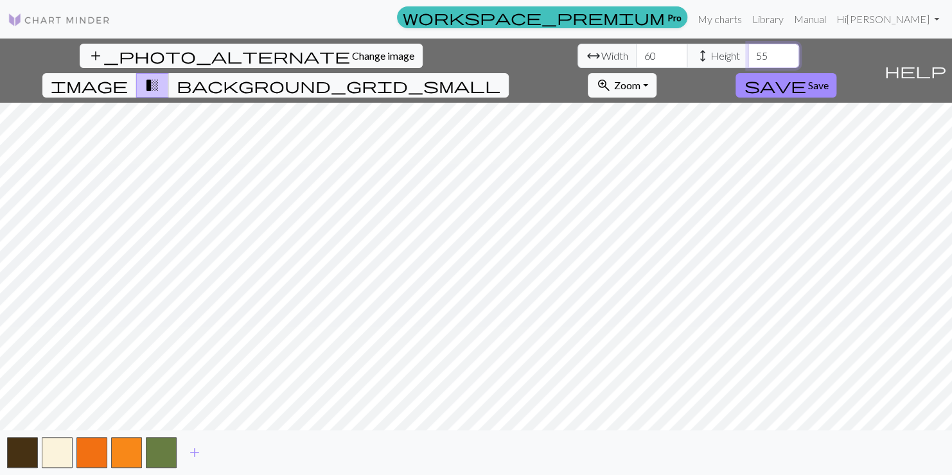
click at [748, 51] on input "55" at bounding box center [773, 56] width 51 height 24
click at [748, 51] on input "56" at bounding box center [773, 56] width 51 height 24
click at [748, 51] on input "57" at bounding box center [773, 56] width 51 height 24
click at [748, 51] on input "58" at bounding box center [773, 56] width 51 height 24
click at [748, 51] on input "59" at bounding box center [773, 56] width 51 height 24
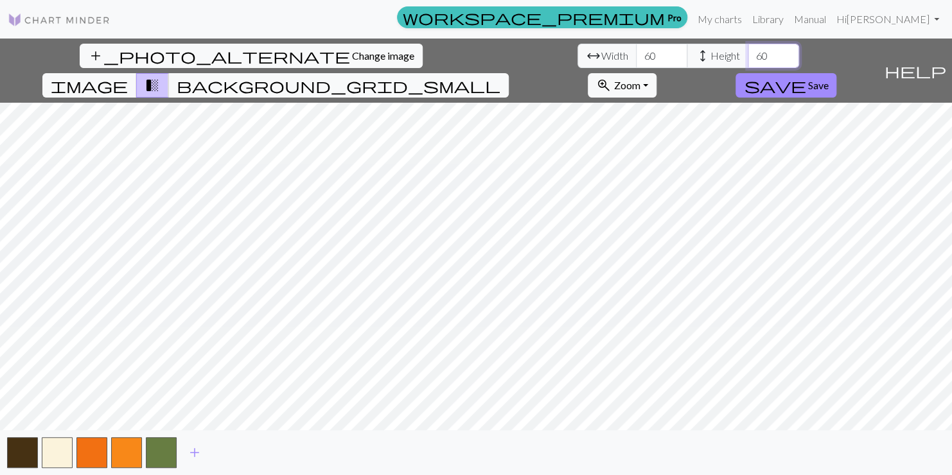
type input "60"
click at [748, 51] on input "60" at bounding box center [773, 56] width 51 height 24
click at [500, 76] on span "background_grid_small" at bounding box center [339, 85] width 324 height 18
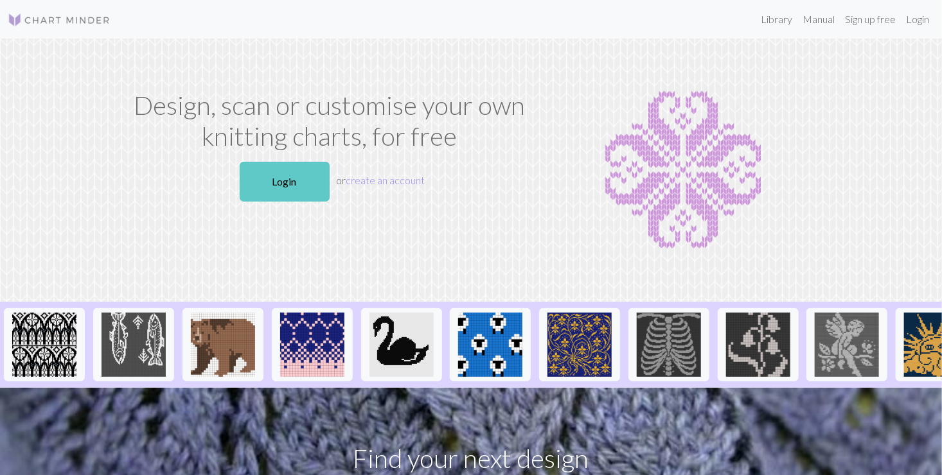
click at [294, 184] on link "Login" at bounding box center [285, 182] width 90 height 40
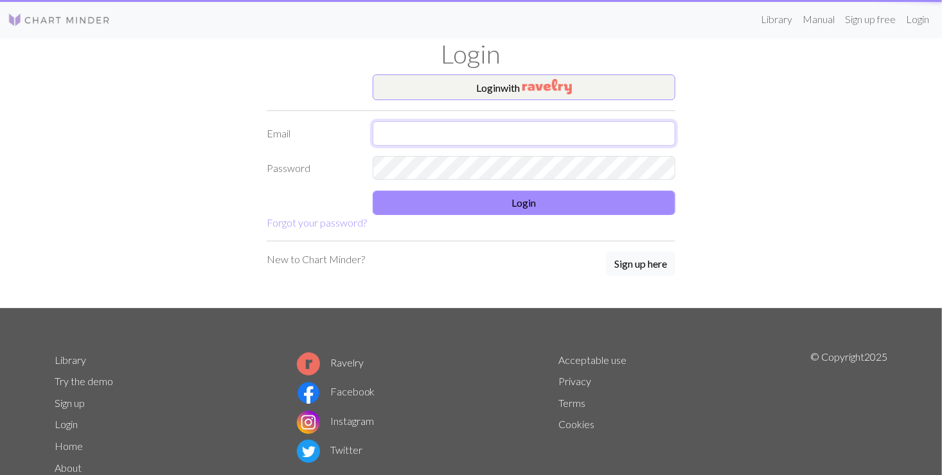
type input "[PERSON_NAME][EMAIL_ADDRESS][PERSON_NAME][DOMAIN_NAME]"
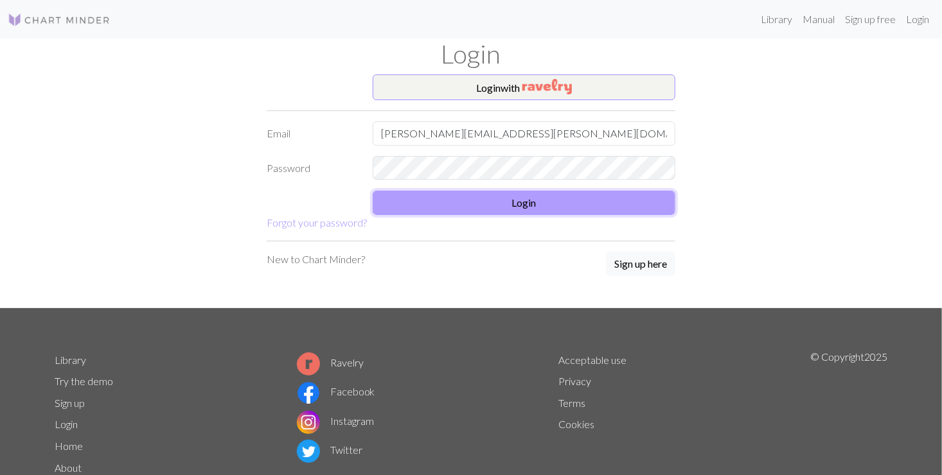
click at [477, 198] on button "Login" at bounding box center [524, 203] width 303 height 24
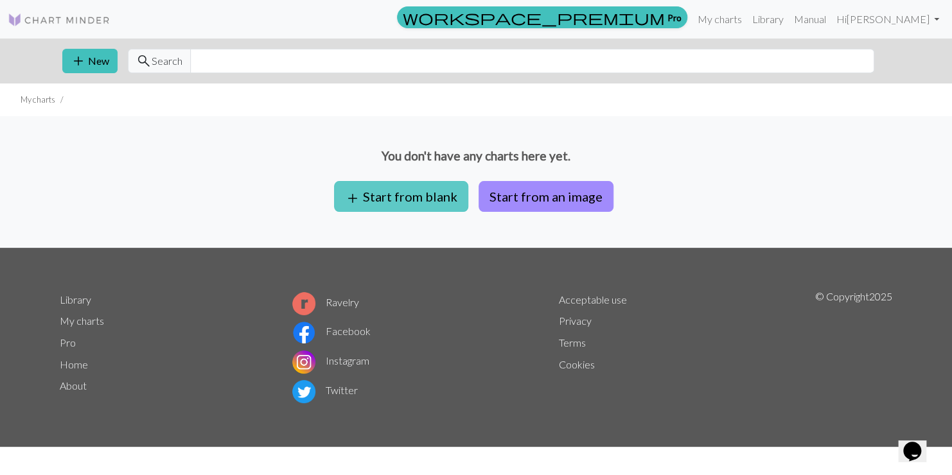
click at [437, 202] on button "add Start from blank" at bounding box center [401, 196] width 134 height 31
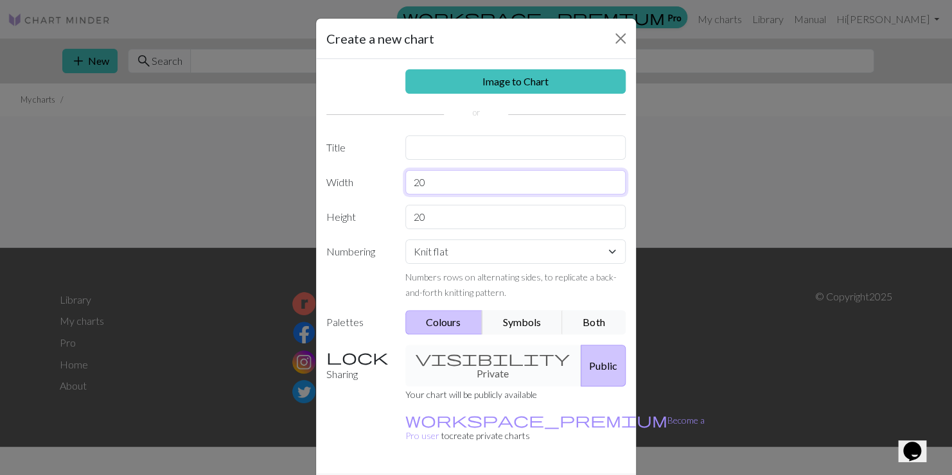
click at [439, 177] on input "20" at bounding box center [515, 182] width 221 height 24
type input "2"
type input "40"
click at [430, 217] on input "20" at bounding box center [515, 217] width 221 height 24
type input "2"
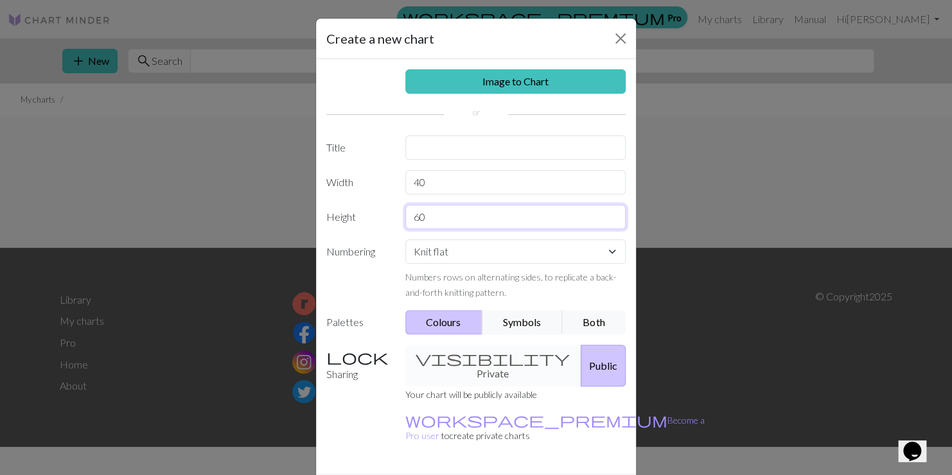
type input "60"
click at [486, 252] on select "Knit flat Knit in the round Lace knitting Cross stitch" at bounding box center [515, 252] width 221 height 24
click at [405, 240] on select "Knit flat Knit in the round Lace knitting Cross stitch" at bounding box center [515, 252] width 221 height 24
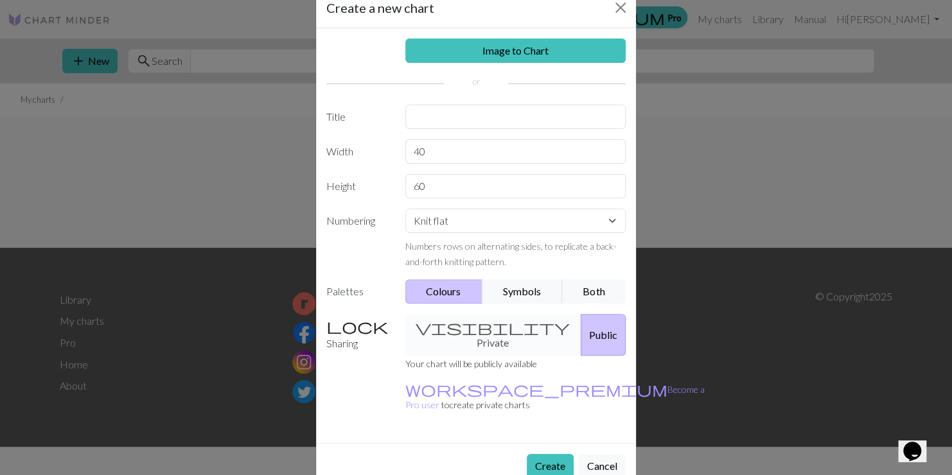
click at [471, 319] on div "visibility Private Public" at bounding box center [516, 335] width 236 height 42
click at [550, 454] on button "Create" at bounding box center [550, 466] width 47 height 24
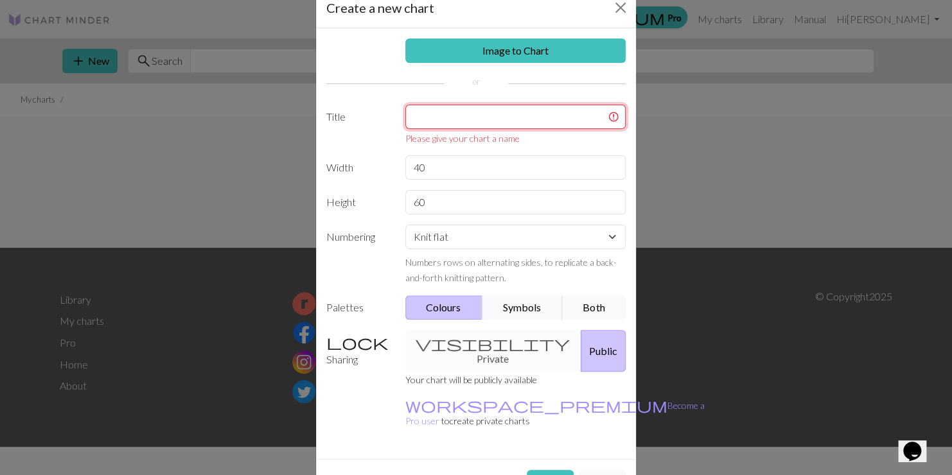
click at [526, 113] on input "text" at bounding box center [515, 117] width 221 height 24
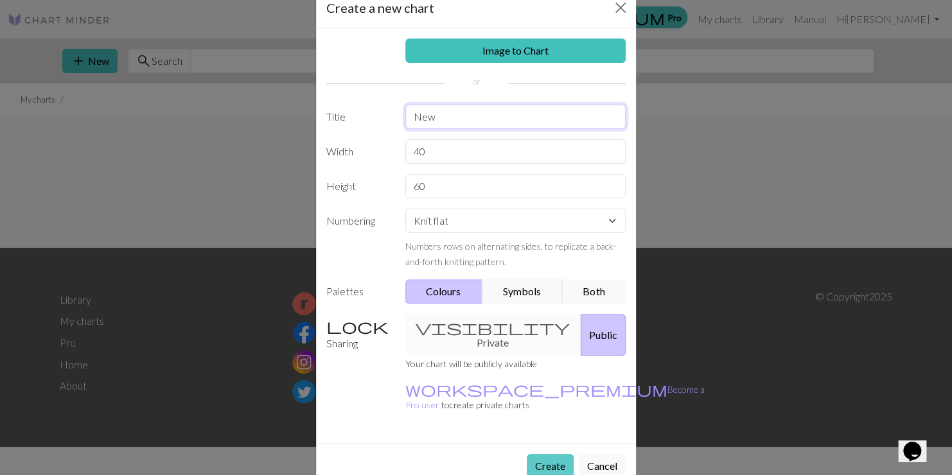
type input "New"
click at [532, 454] on button "Create" at bounding box center [550, 466] width 47 height 24
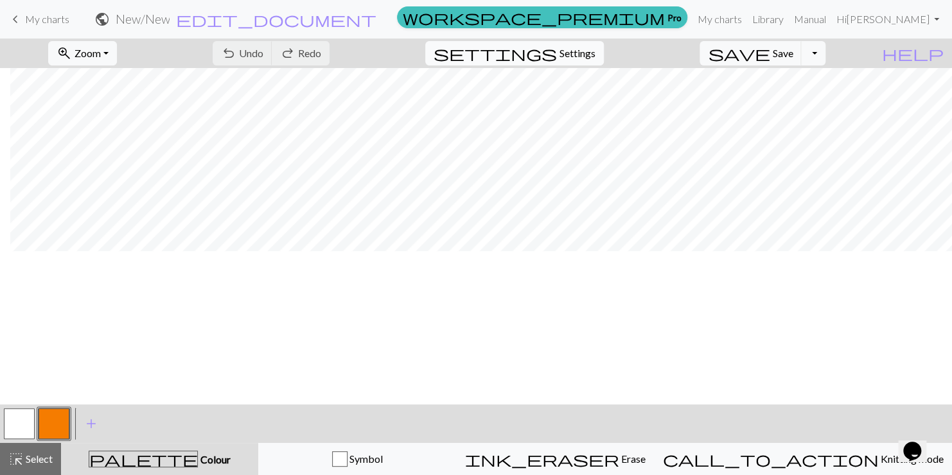
scroll to position [0, 10]
click at [557, 46] on span "settings" at bounding box center [495, 53] width 123 height 18
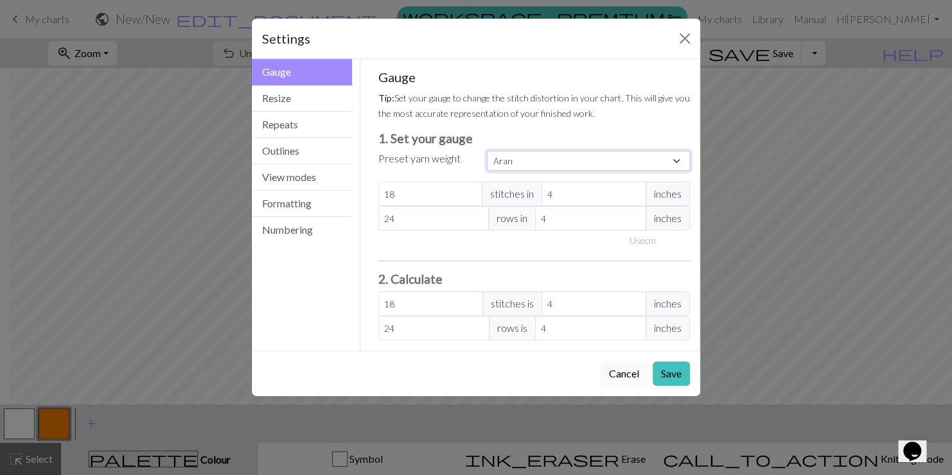
click at [513, 162] on select "Custom Square Lace Light Fingering Fingering Sport Double knit Worsted Aran Bul…" at bounding box center [588, 161] width 203 height 20
select select "worsted"
click at [487, 151] on select "Custom Square Lace Light Fingering Fingering Sport Double knit Worsted Aran Bul…" at bounding box center [588, 161] width 203 height 20
type input "20"
type input "26"
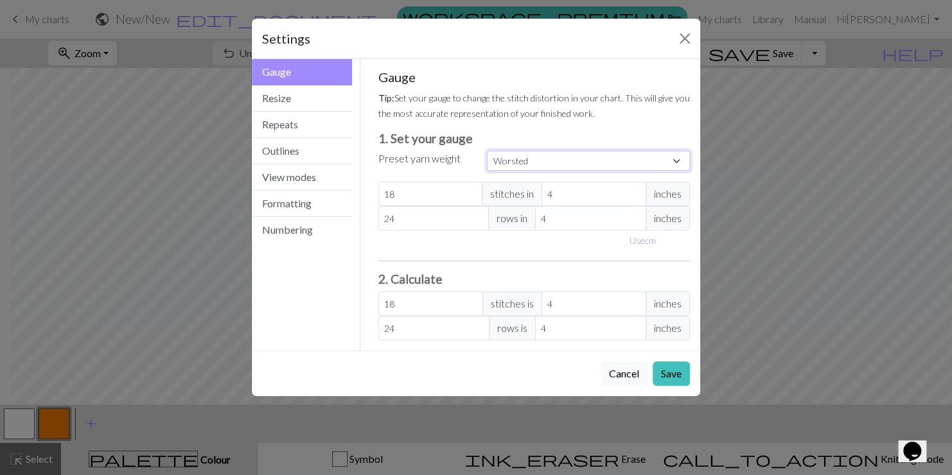
type input "20"
type input "26"
select select "custom"
type input "25"
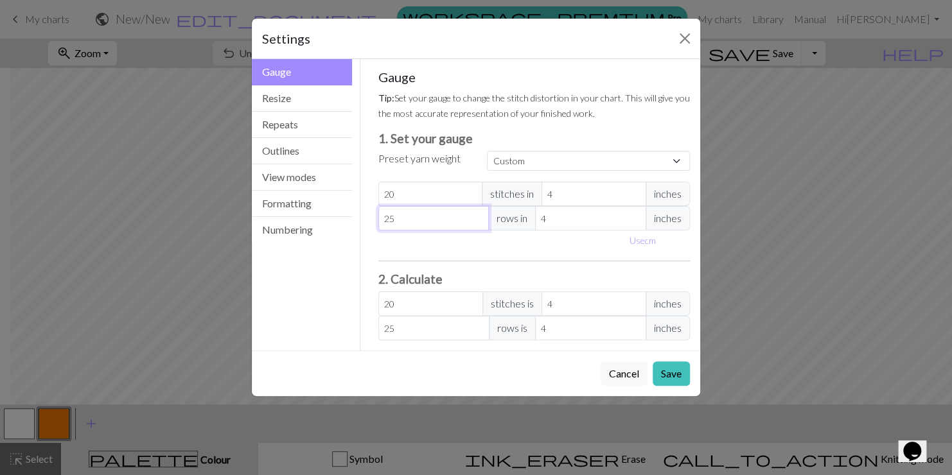
click at [479, 221] on input "25" at bounding box center [433, 218] width 111 height 24
type input "24"
click at [479, 221] on input "24" at bounding box center [433, 218] width 111 height 24
type input "23"
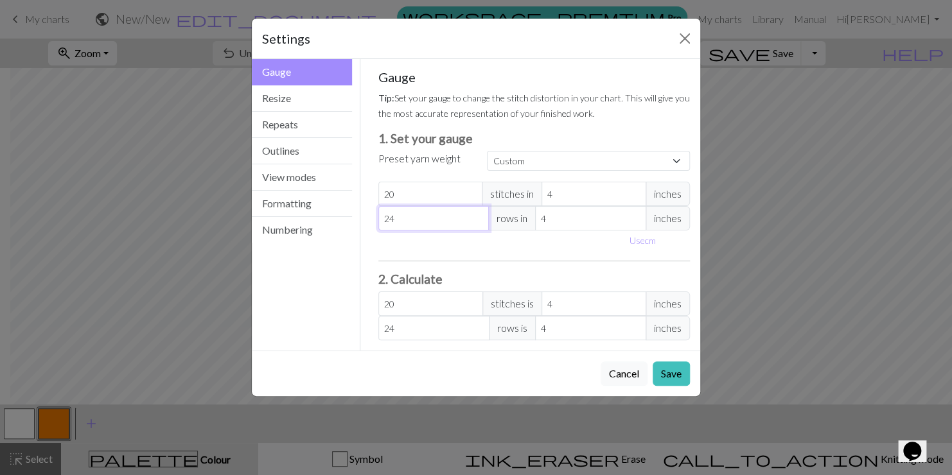
type input "23"
type input "22"
click at [479, 221] on input "22" at bounding box center [433, 218] width 111 height 24
type input "22"
type input "21"
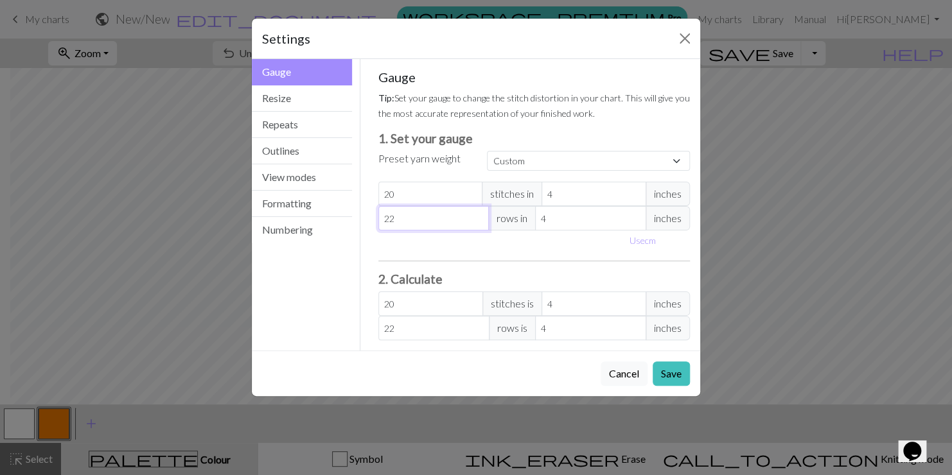
type input "21"
click at [479, 221] on input "21" at bounding box center [433, 218] width 111 height 24
type input "20"
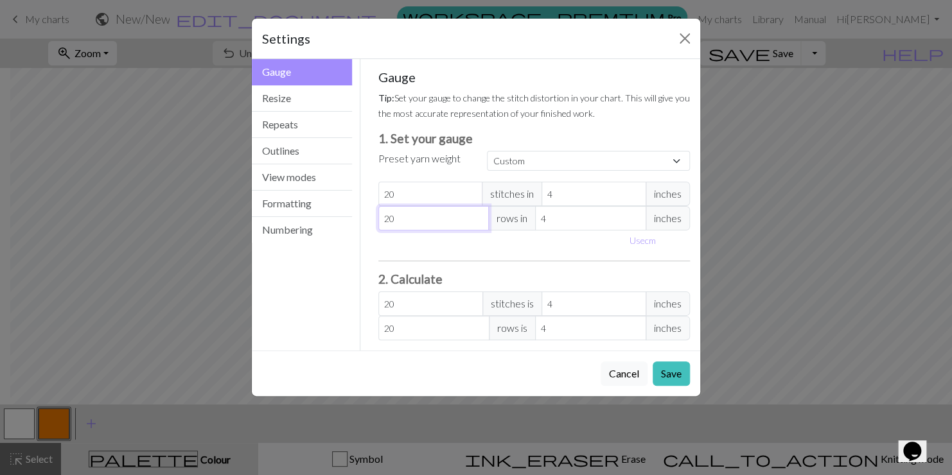
click at [479, 221] on input "20" at bounding box center [433, 218] width 111 height 24
click at [290, 98] on button "Resize" at bounding box center [302, 98] width 100 height 26
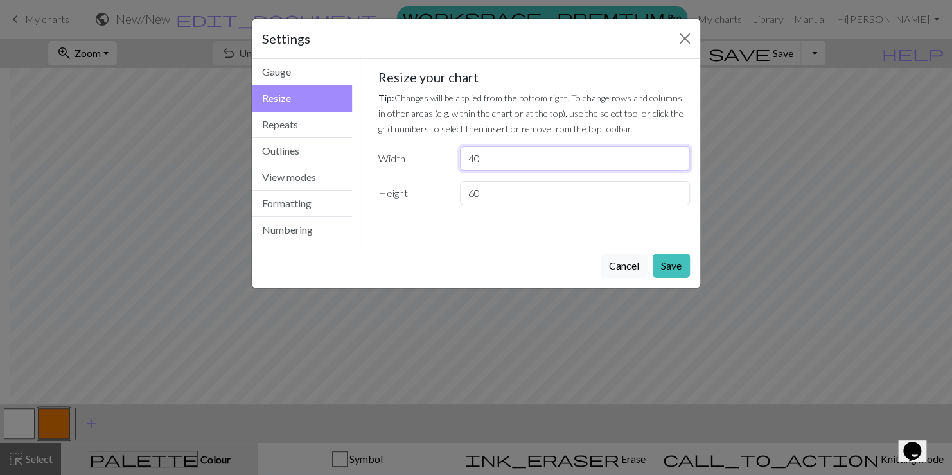
click at [495, 159] on input "40" at bounding box center [575, 158] width 230 height 24
type input "4"
type input "60"
click at [669, 266] on button "Save" at bounding box center [671, 266] width 37 height 24
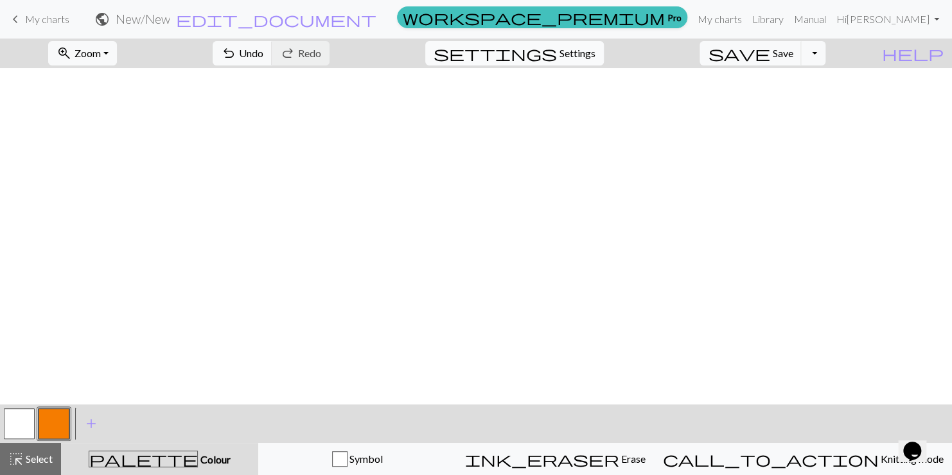
scroll to position [501, 0]
